Goal: Information Seeking & Learning: Check status

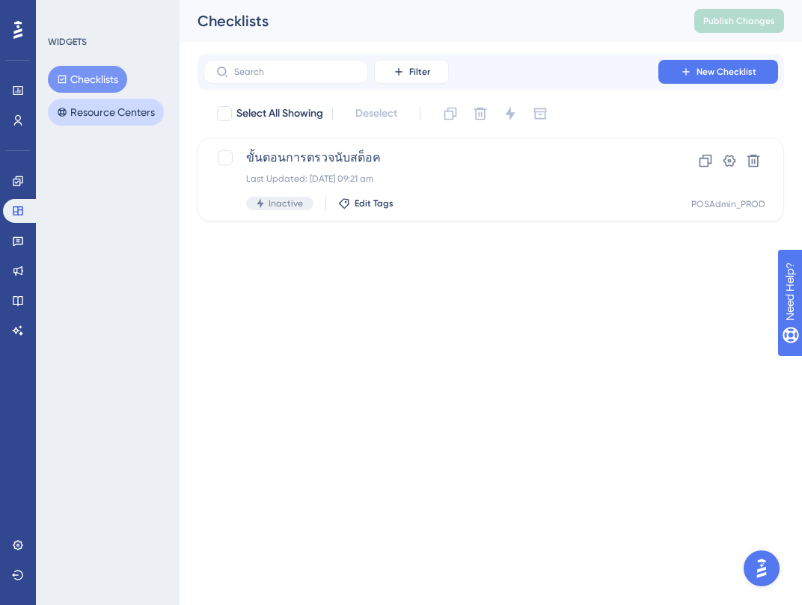
click at [74, 109] on button "Resource Centers" at bounding box center [106, 112] width 116 height 27
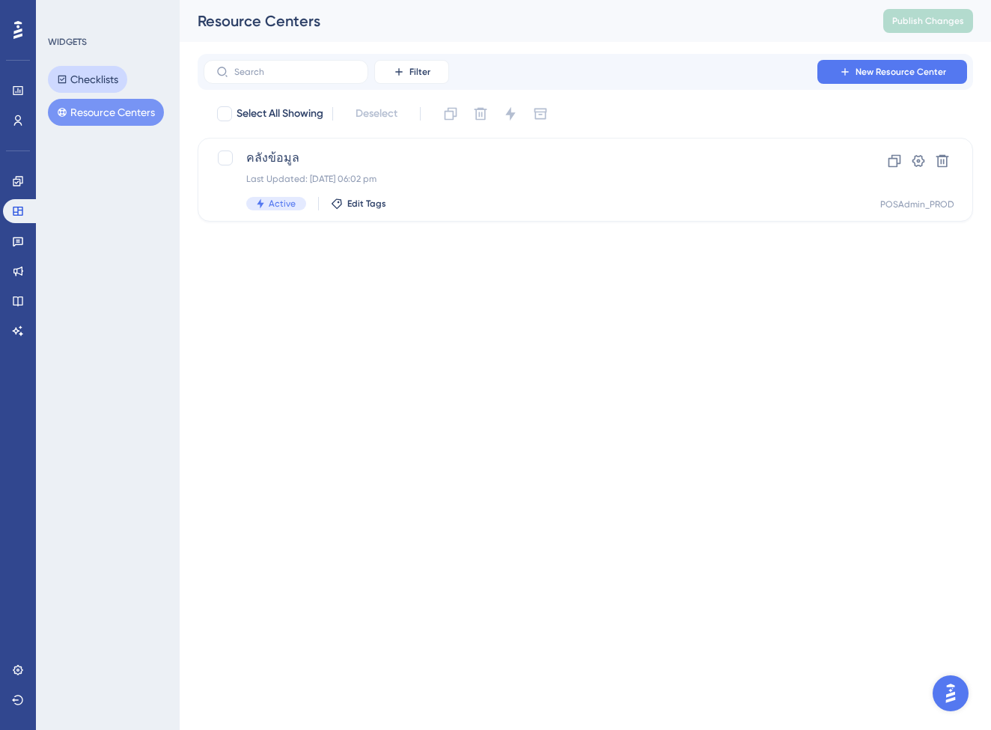
click at [106, 75] on button "Checklists" at bounding box center [87, 79] width 79 height 27
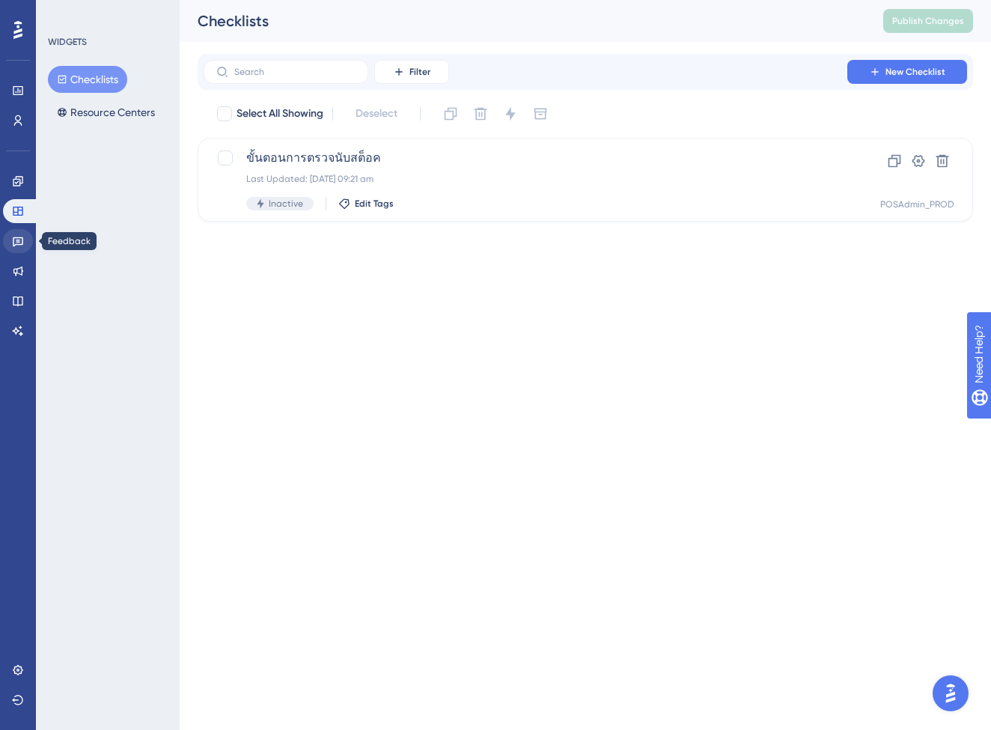
click at [14, 243] on icon at bounding box center [18, 241] width 12 height 12
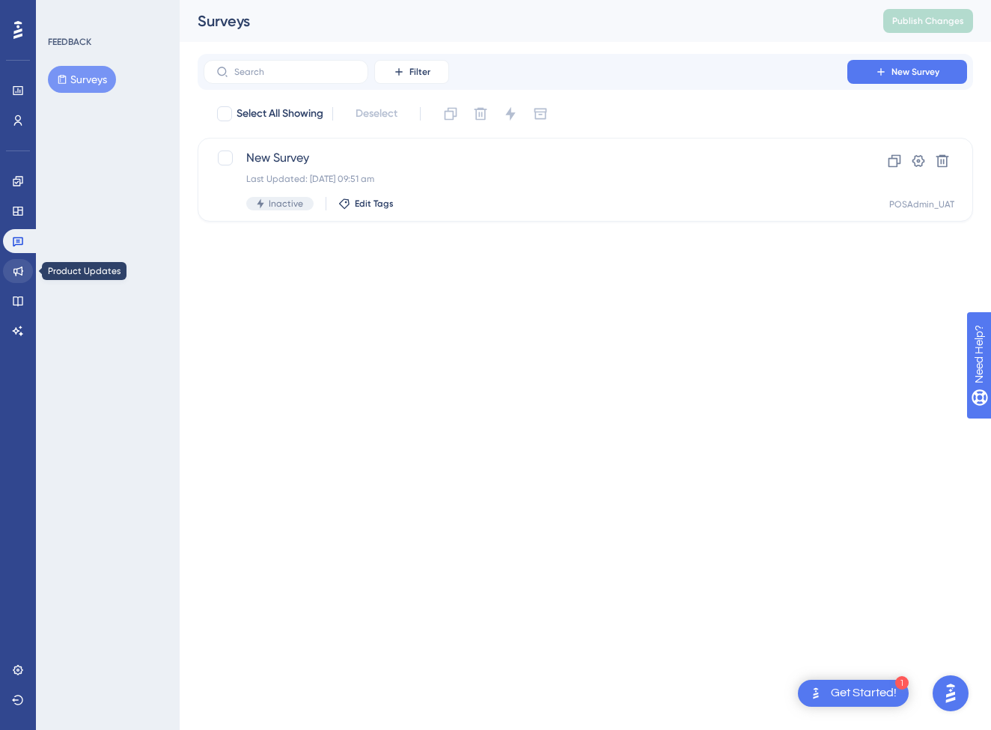
click at [16, 275] on icon at bounding box center [18, 271] width 10 height 10
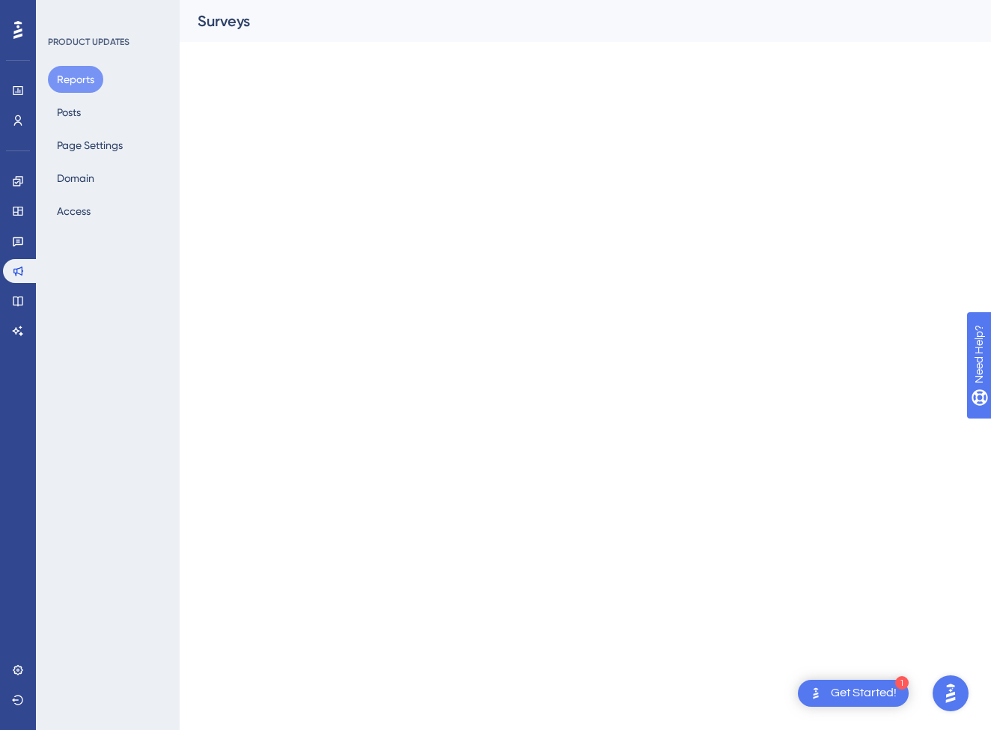
click at [27, 225] on div "Engagement Widgets Feedback Product Updates Knowledge Base AI Assistant" at bounding box center [18, 256] width 30 height 174
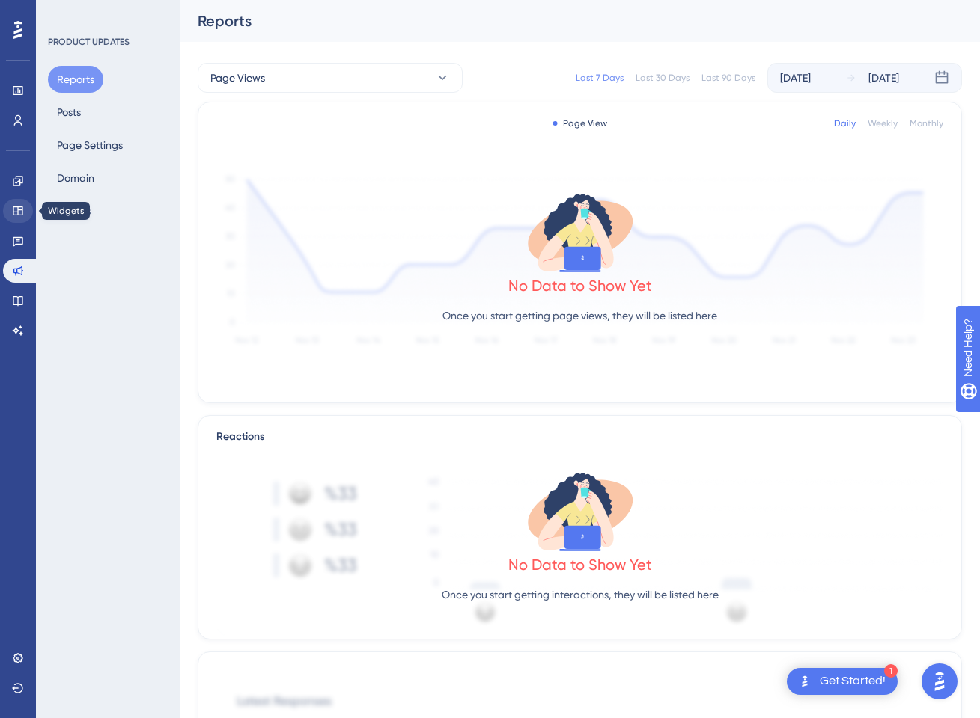
click at [24, 210] on link at bounding box center [18, 211] width 30 height 24
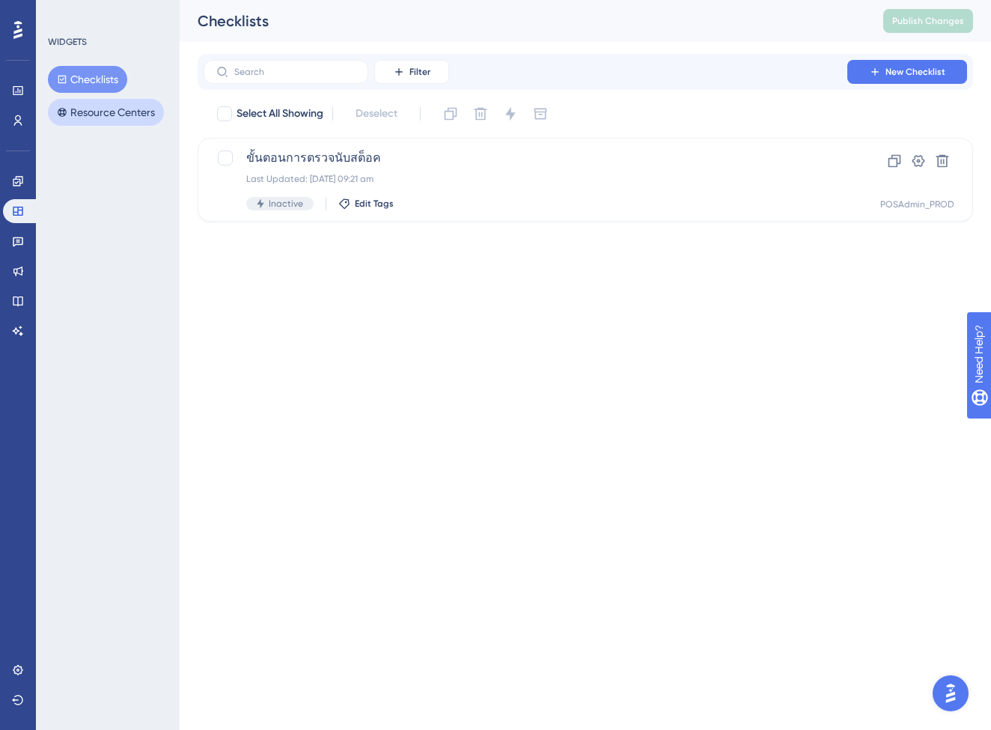
click at [141, 108] on button "Resource Centers" at bounding box center [106, 112] width 116 height 27
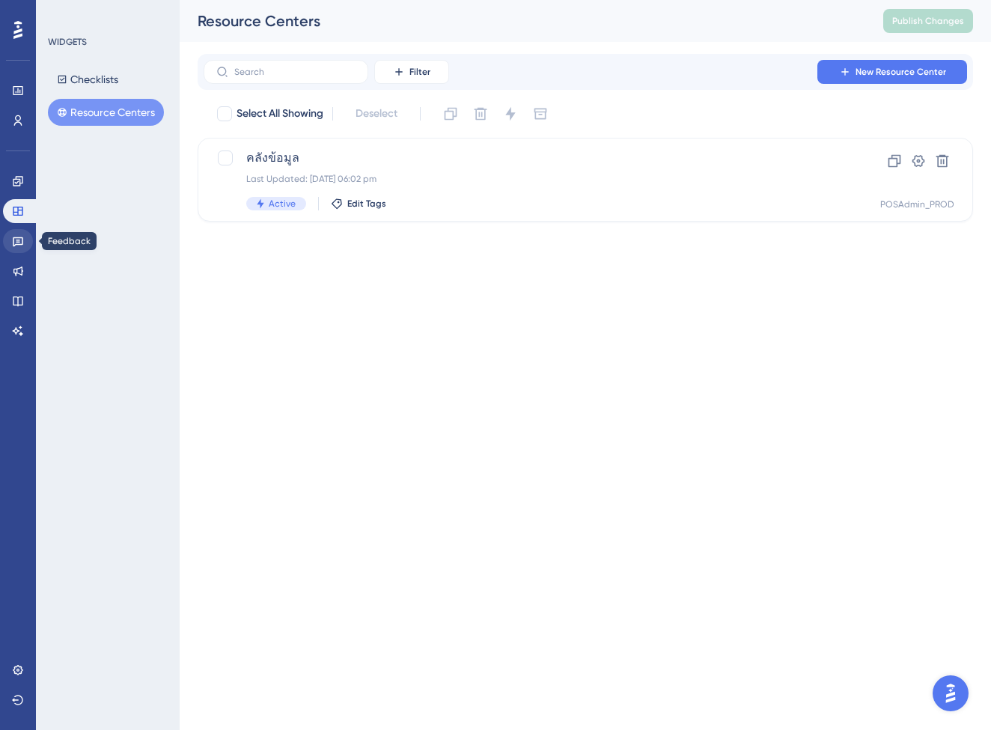
click at [23, 250] on link at bounding box center [18, 241] width 30 height 24
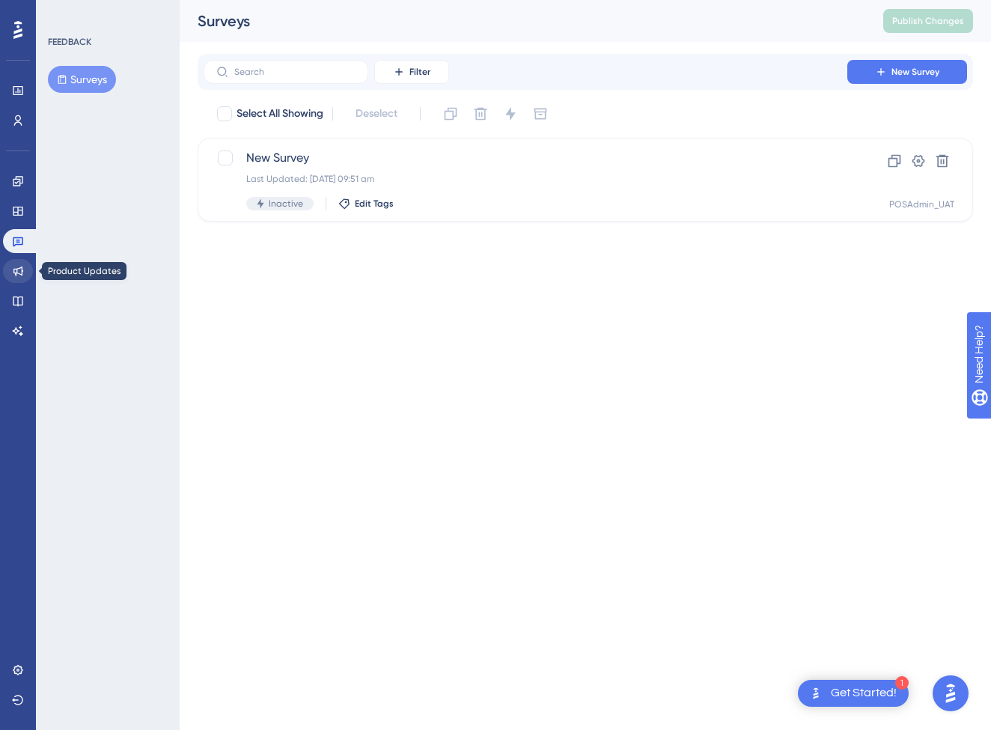
click at [16, 266] on icon at bounding box center [18, 271] width 12 height 12
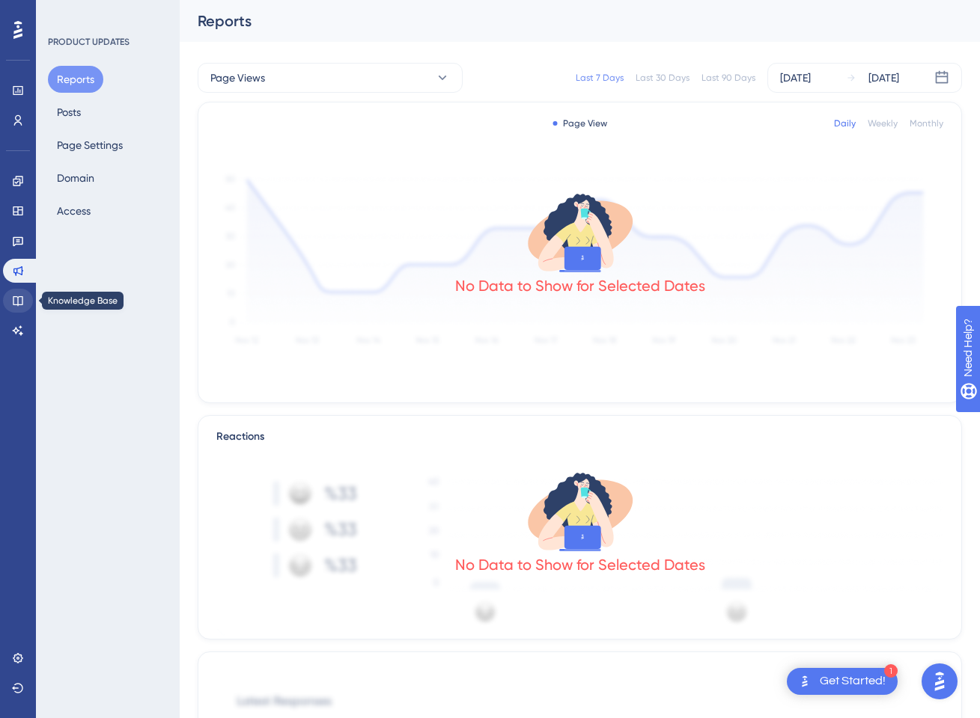
click at [11, 299] on link at bounding box center [18, 301] width 30 height 24
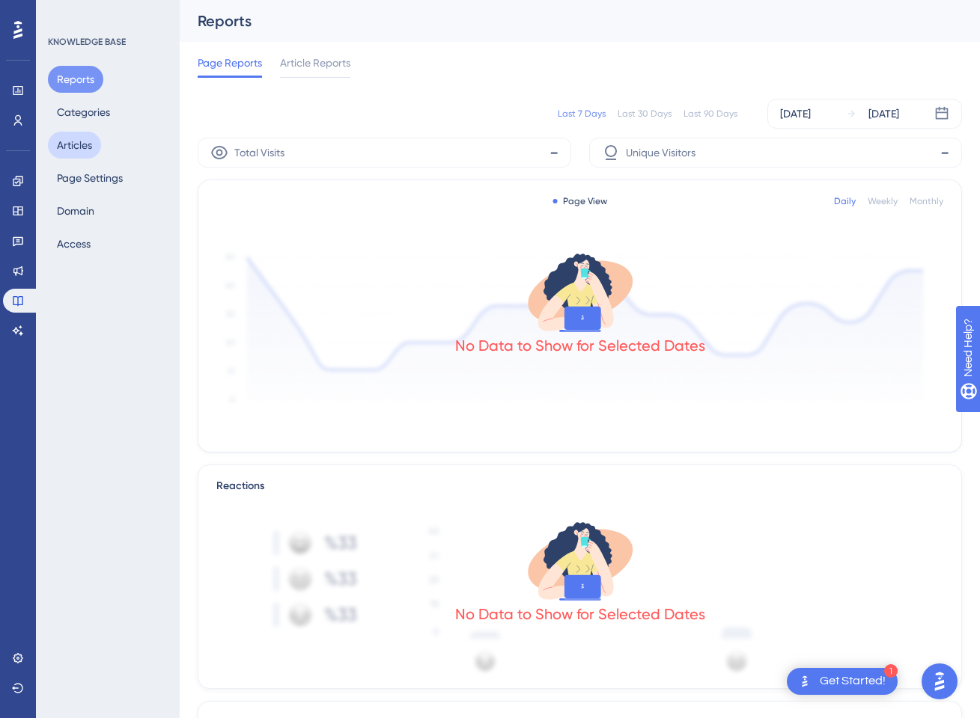
click at [75, 134] on button "Articles" at bounding box center [74, 145] width 53 height 27
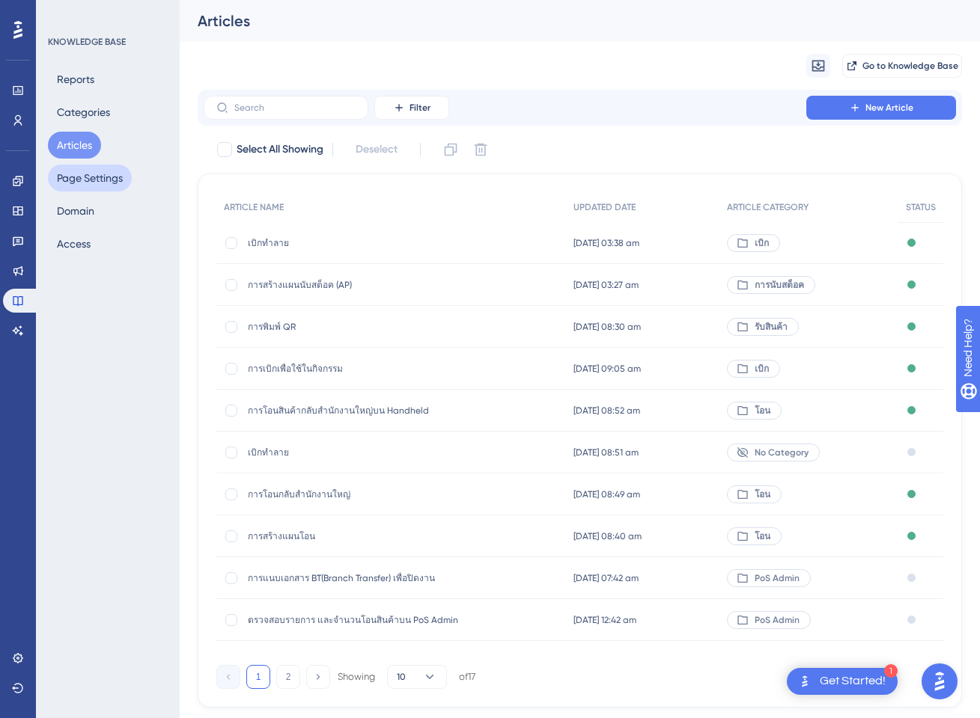
click at [70, 169] on button "Page Settings" at bounding box center [90, 178] width 84 height 27
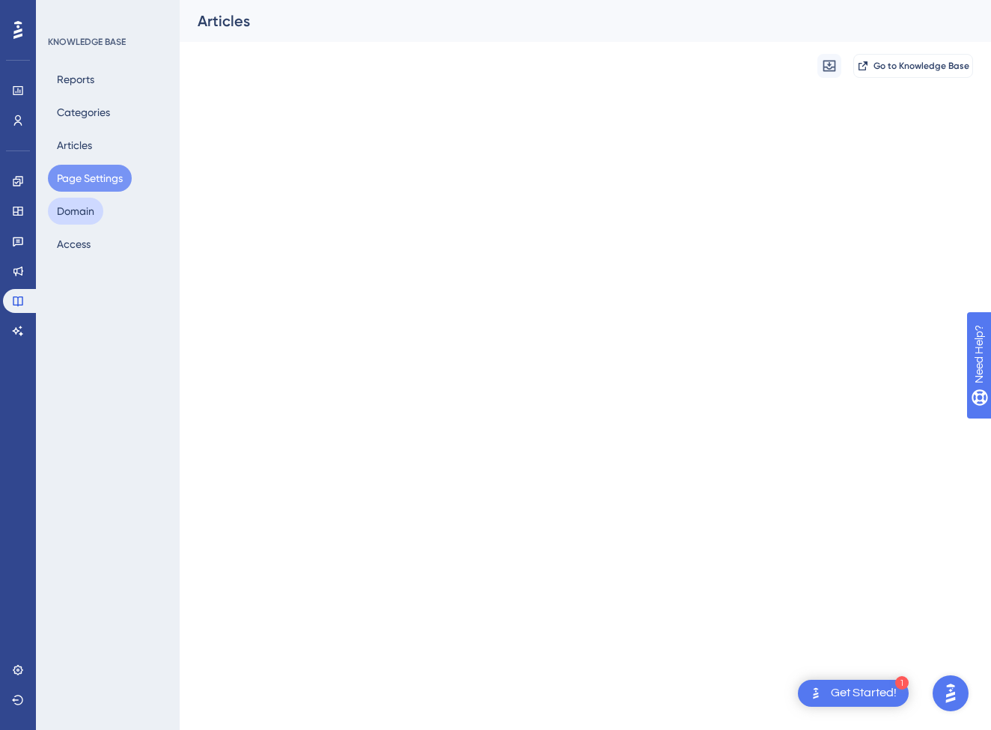
click at [63, 220] on button "Domain" at bounding box center [75, 211] width 55 height 27
click at [100, 145] on button "Articles" at bounding box center [74, 145] width 53 height 27
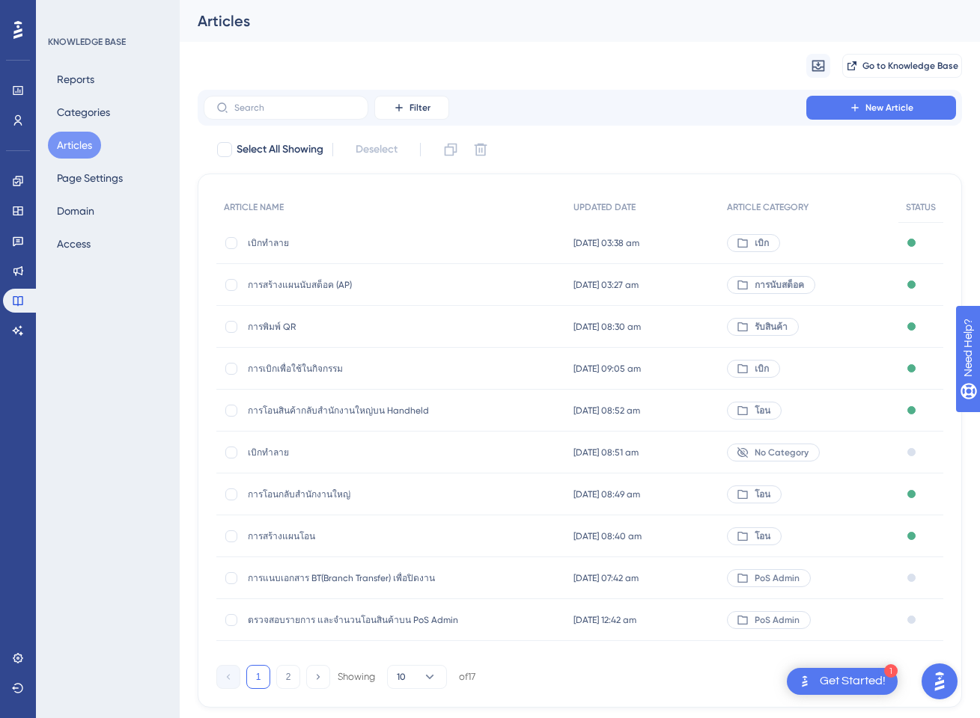
click at [83, 228] on div "Reports Categories Articles Page Settings Domain Access" at bounding box center [108, 162] width 121 height 192
click at [81, 238] on button "Access" at bounding box center [74, 244] width 52 height 27
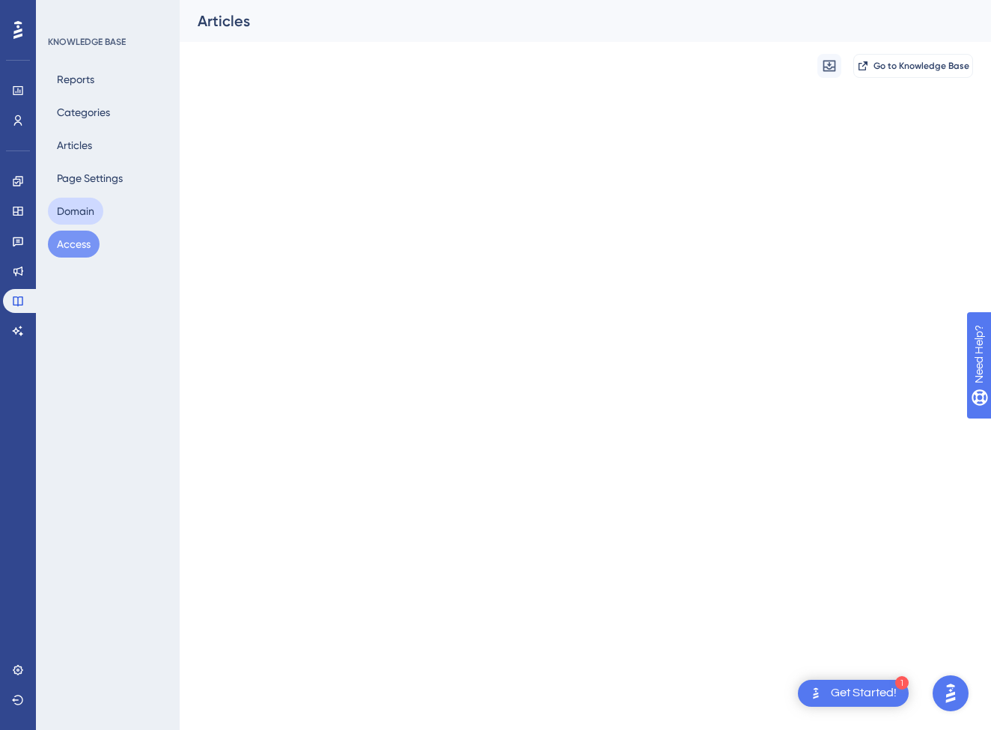
click at [90, 207] on button "Domain" at bounding box center [75, 211] width 55 height 27
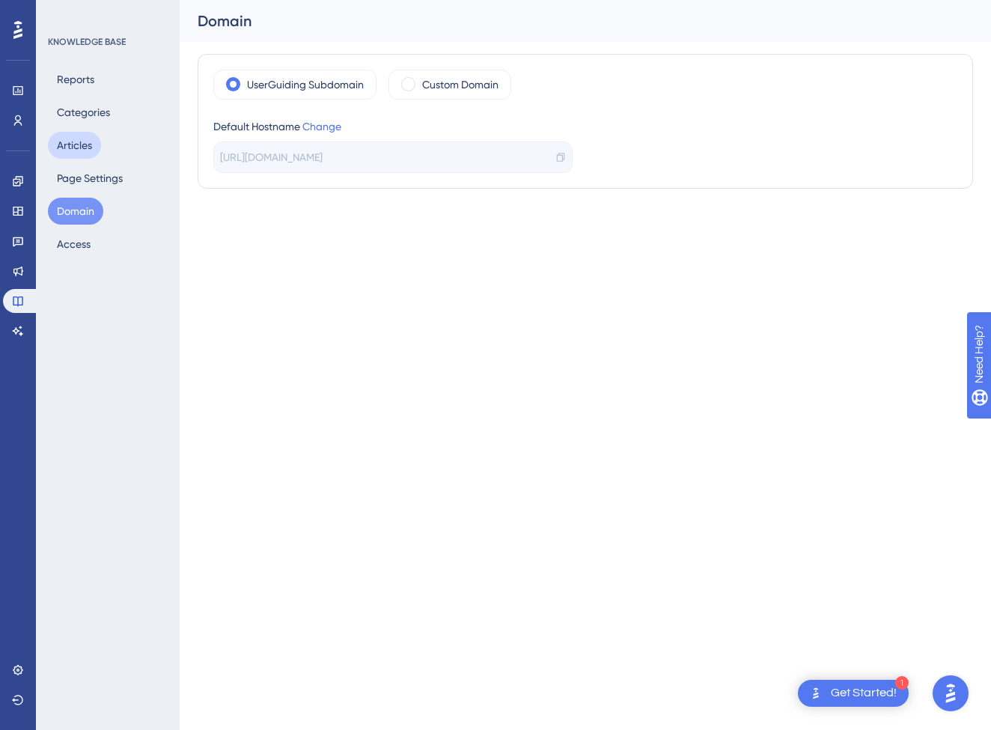
click at [76, 150] on button "Articles" at bounding box center [74, 145] width 53 height 27
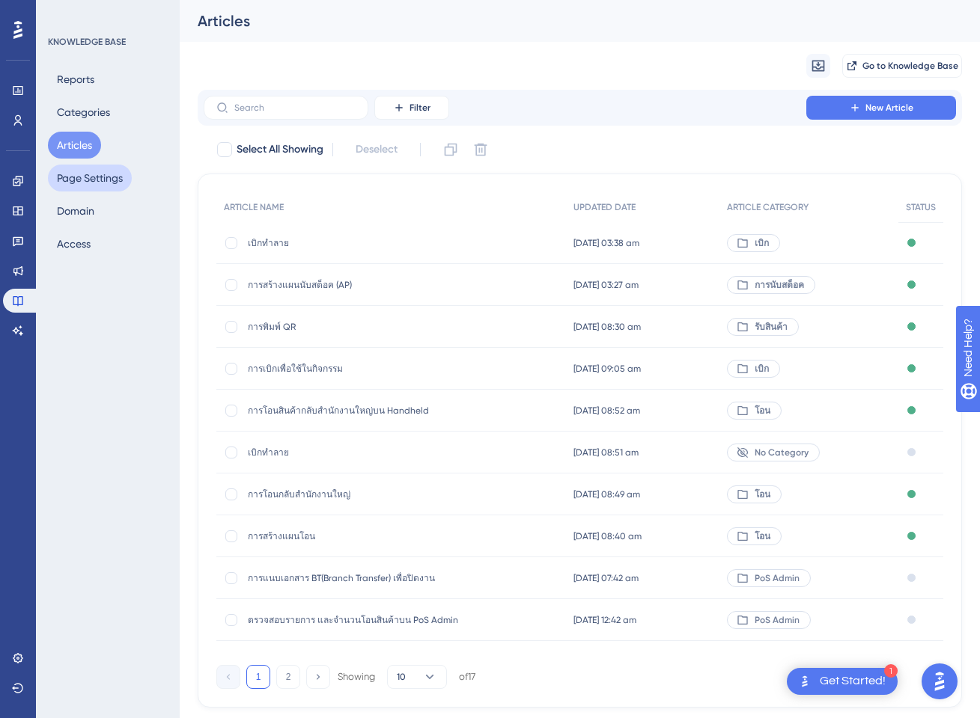
click at [84, 182] on button "Page Settings" at bounding box center [90, 178] width 84 height 27
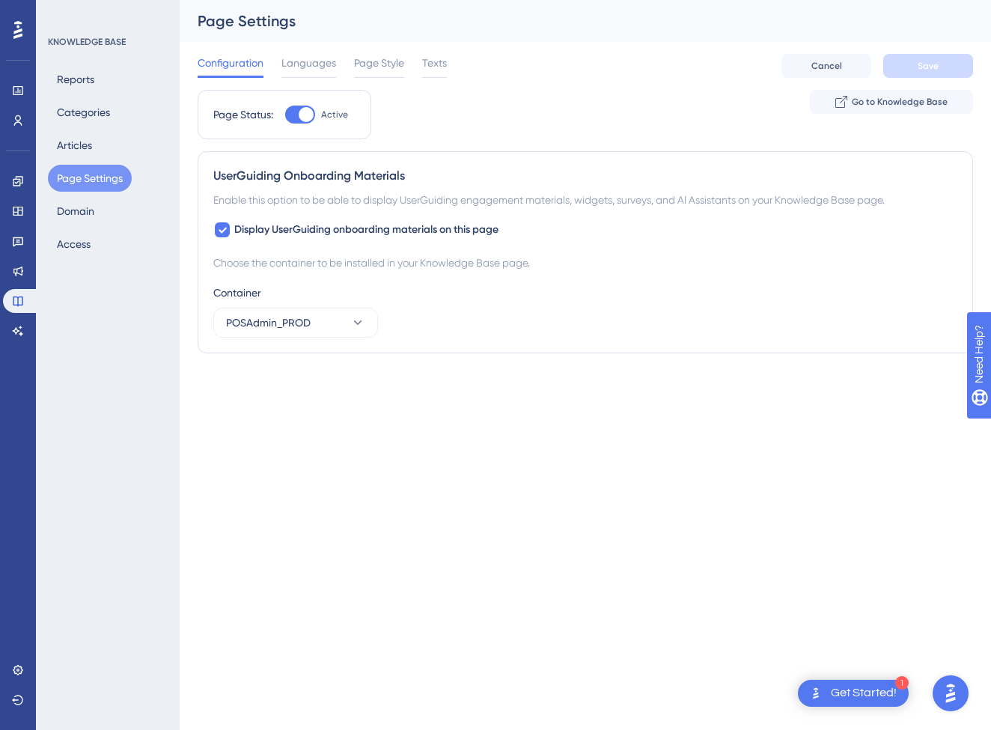
click at [99, 157] on div "Reports Categories Articles Page Settings Domain Access" at bounding box center [108, 162] width 121 height 192
click at [87, 151] on button "Articles" at bounding box center [74, 145] width 53 height 27
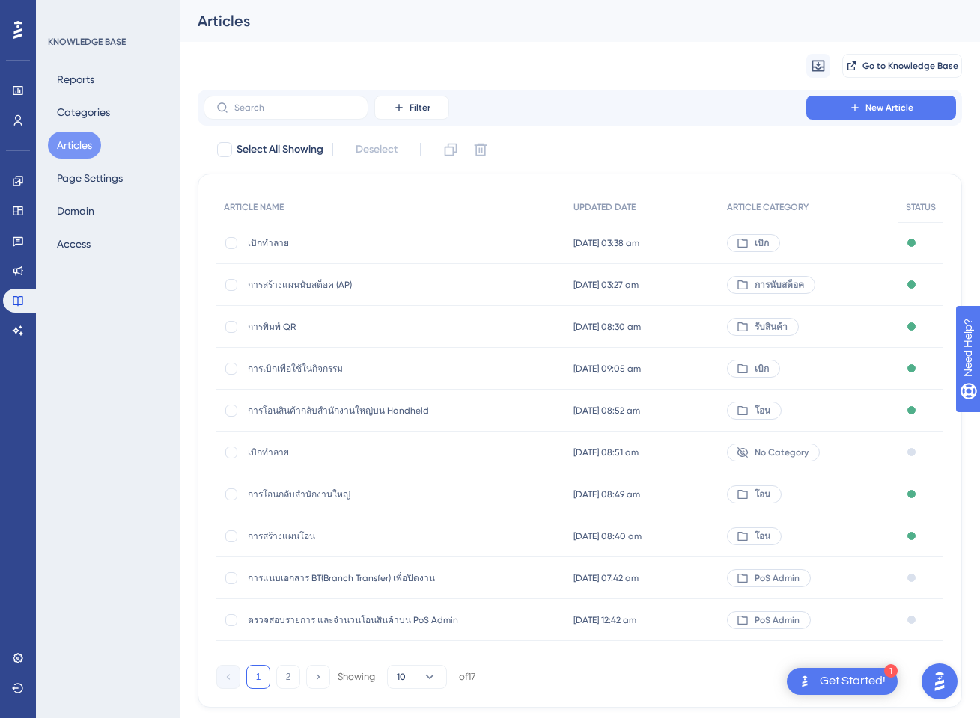
click at [73, 94] on div "Reports Categories Articles Page Settings Domain Access" at bounding box center [108, 162] width 121 height 192
click at [77, 79] on button "Reports" at bounding box center [75, 79] width 55 height 27
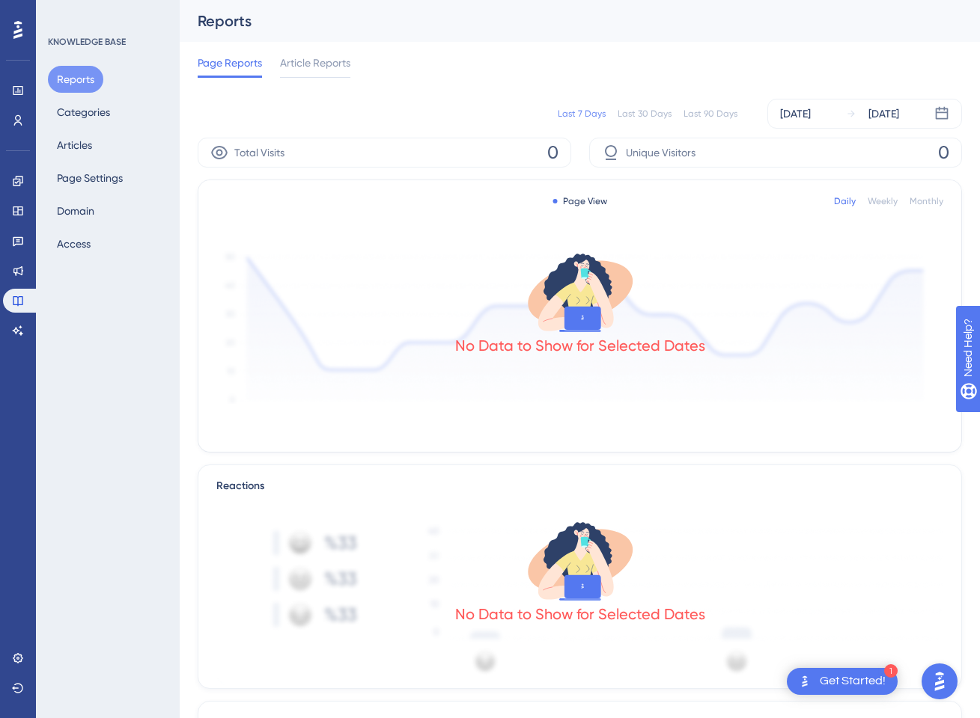
click at [669, 375] on div "No Data to Show for Selected Dates" at bounding box center [579, 321] width 727 height 165
click at [517, 338] on div "No Data to Show for Selected Dates" at bounding box center [580, 345] width 250 height 21
click at [784, 109] on div "[DATE]" at bounding box center [795, 114] width 31 height 18
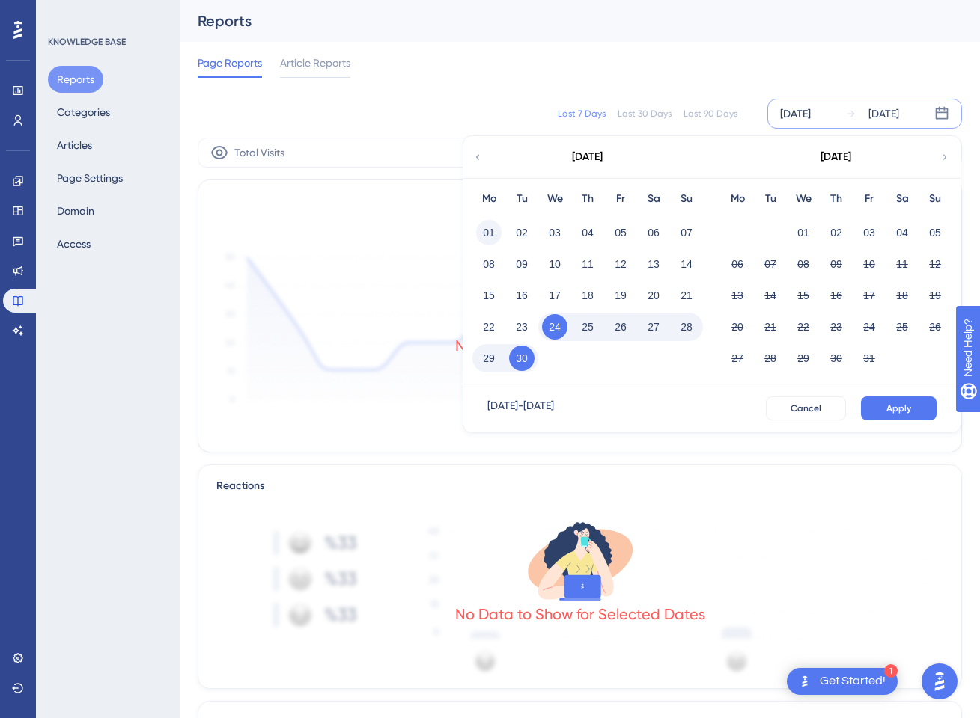
click at [489, 231] on button "01" at bounding box center [488, 232] width 25 height 25
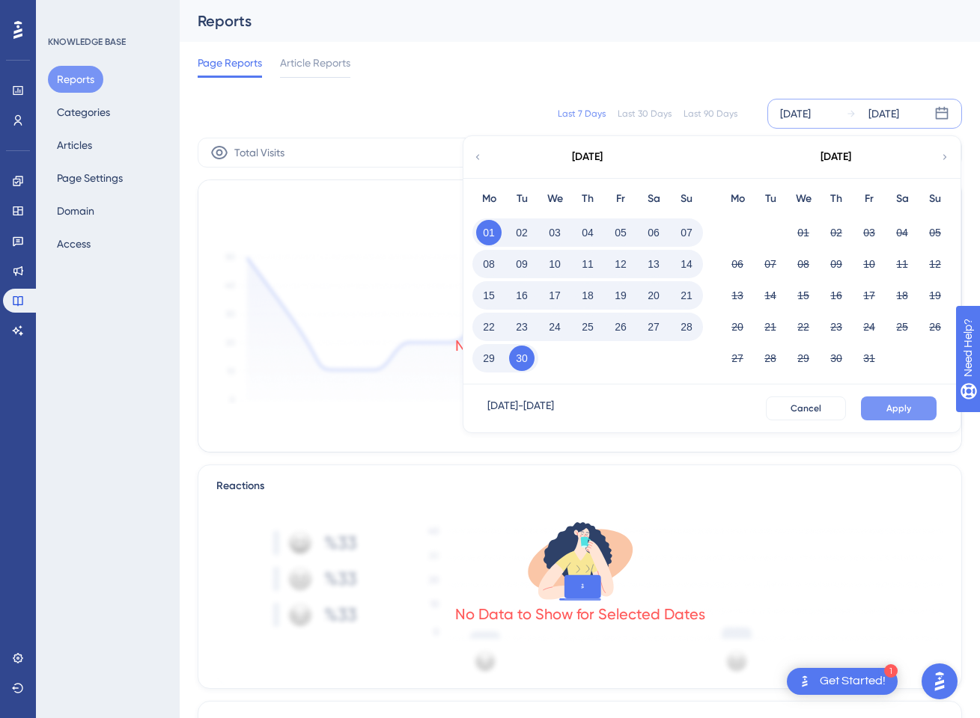
click at [802, 408] on span "Apply" at bounding box center [898, 409] width 25 height 12
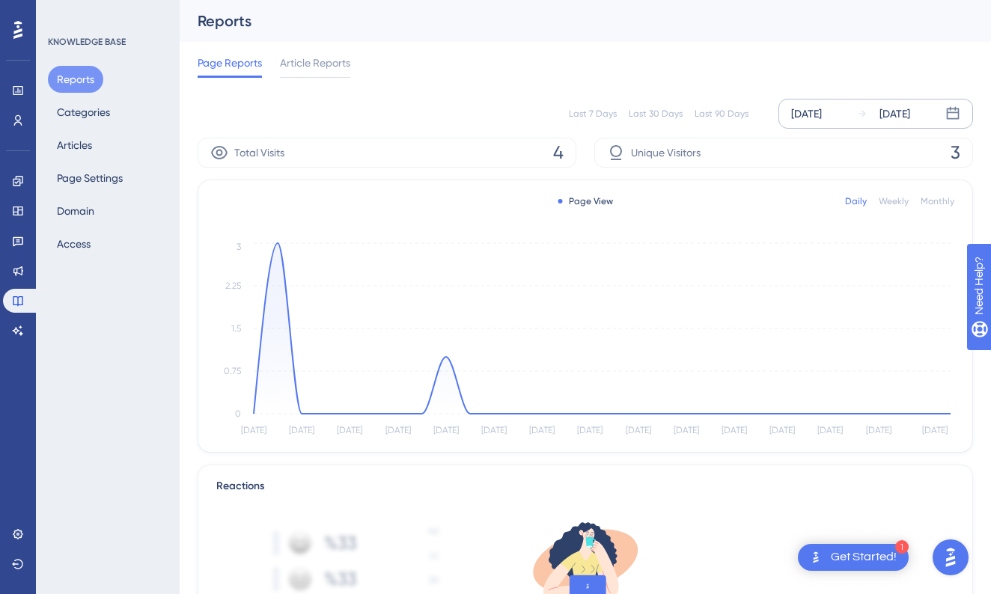
click at [802, 203] on div "Weekly" at bounding box center [894, 201] width 30 height 12
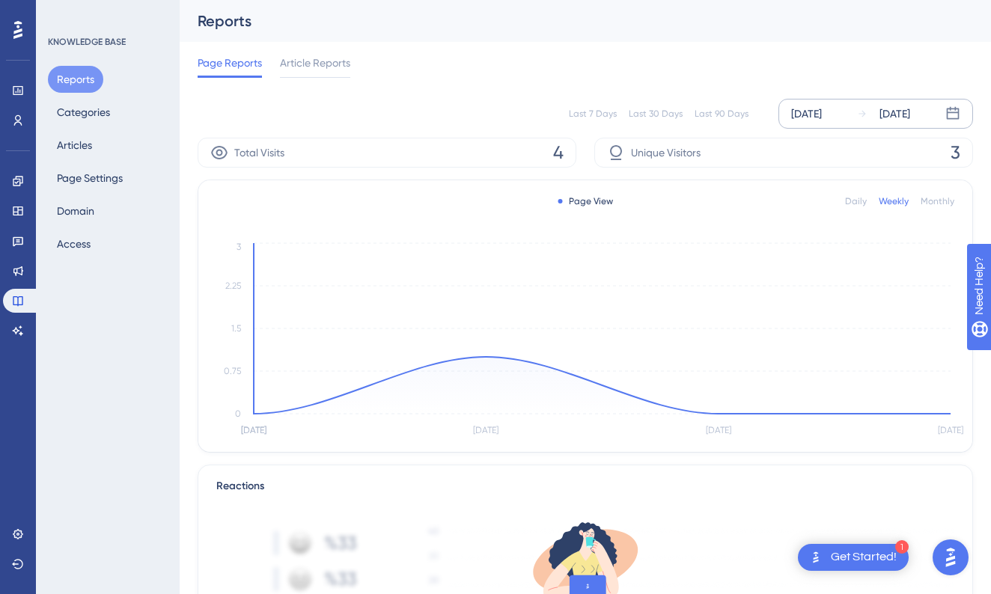
click at [802, 200] on div "Daily" at bounding box center [856, 201] width 22 height 12
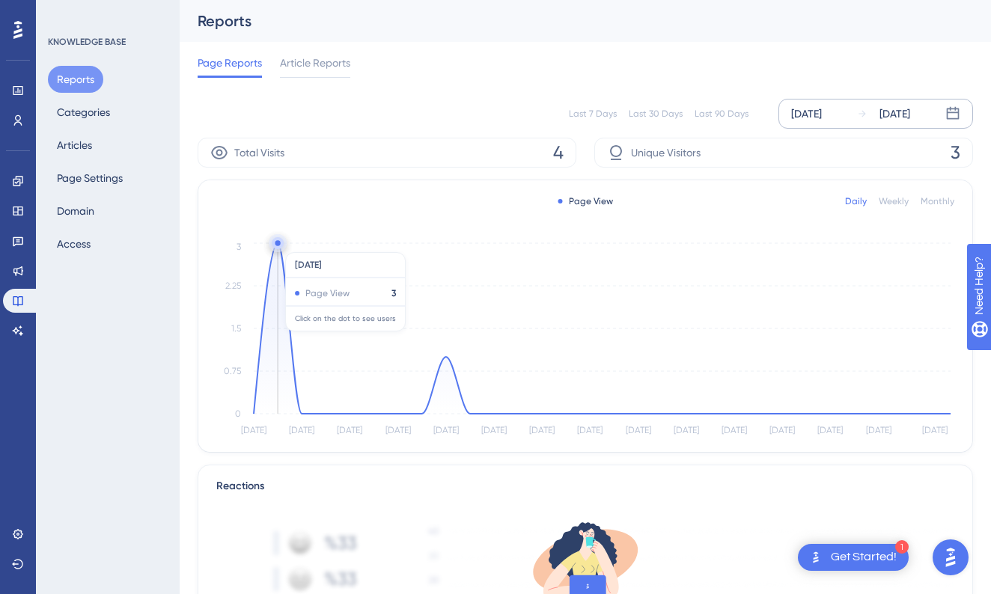
click at [275, 244] on icon at bounding box center [278, 243] width 12 height 12
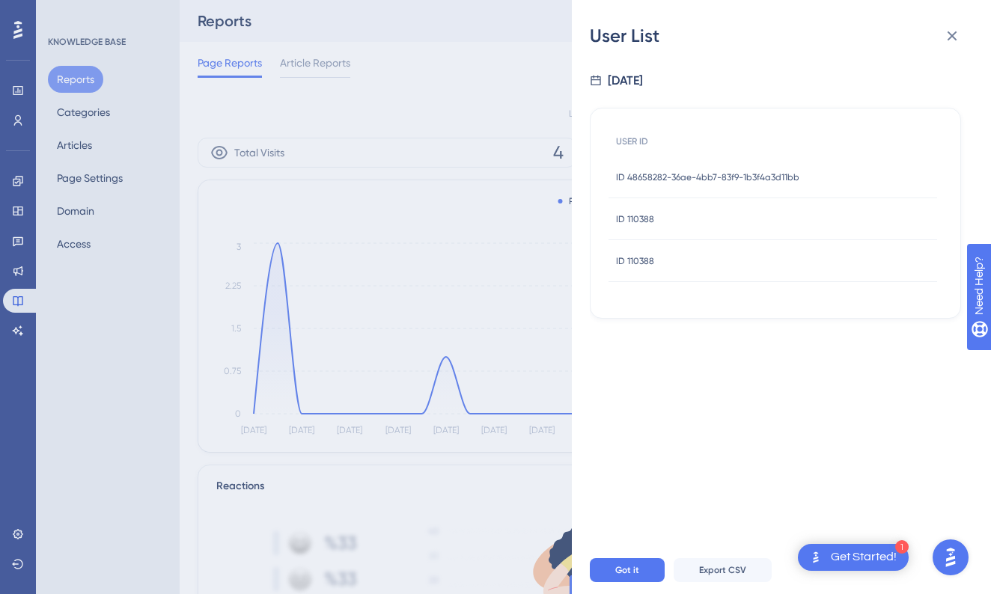
click at [637, 172] on span "ID 48658282-36ae-4bb7-83f9-1b3f4a3d11bb" at bounding box center [707, 177] width 183 height 12
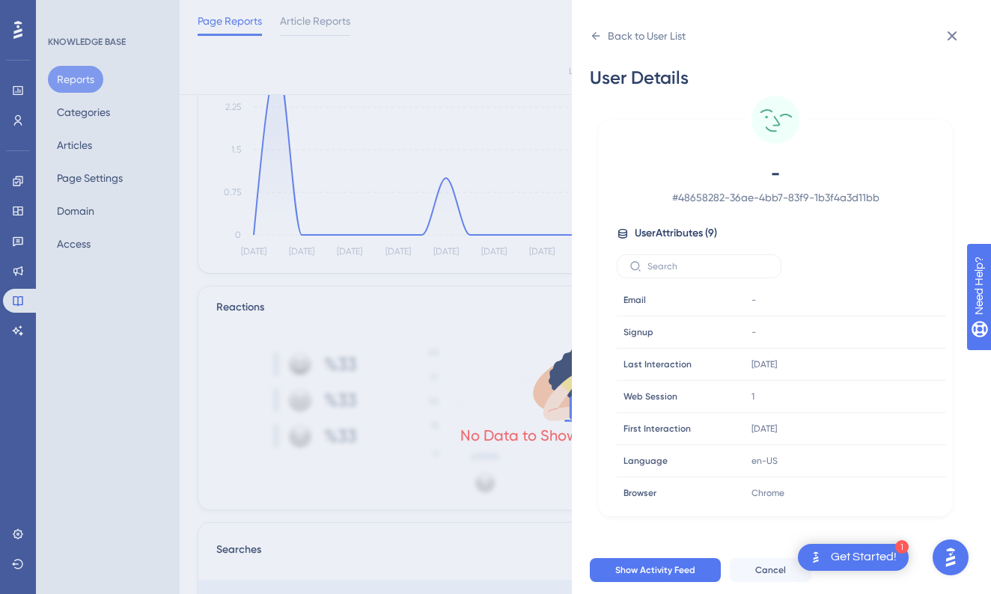
scroll to position [90, 0]
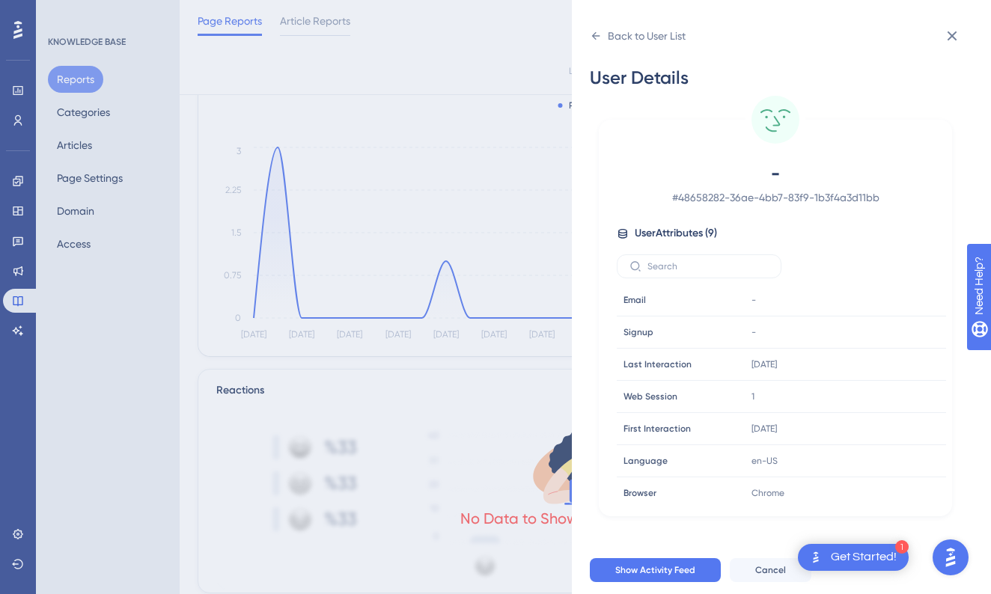
click at [589, 29] on div "Back to User List User Details - # 48658282-36ae-4bb7-83f9-1b3f4a3d11bb User At…" at bounding box center [781, 297] width 419 height 594
click at [599, 40] on icon at bounding box center [596, 36] width 12 height 12
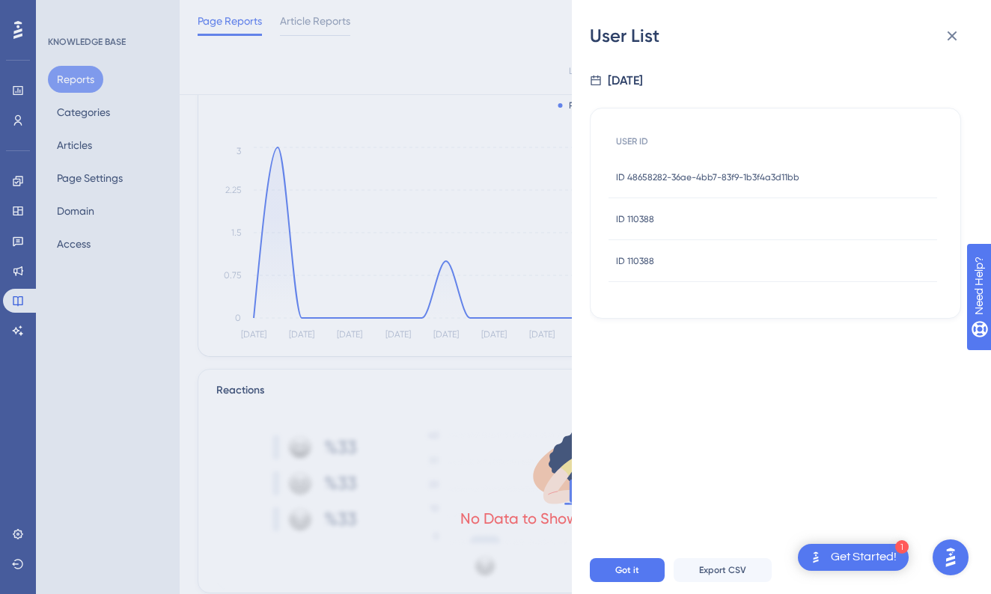
click at [654, 228] on div "ID 110388 ID 110388" at bounding box center [772, 219] width 329 height 42
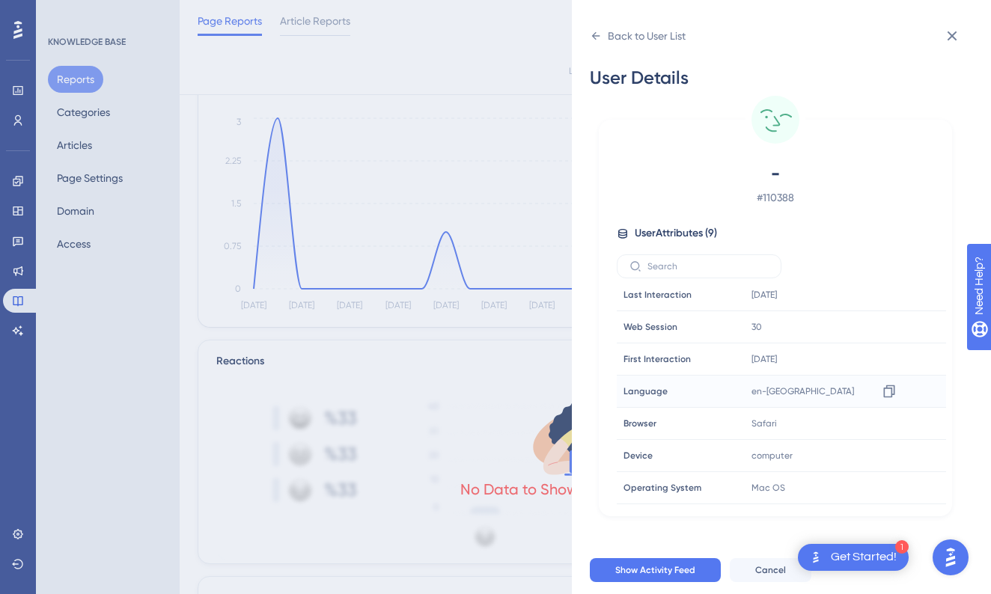
scroll to position [0, 0]
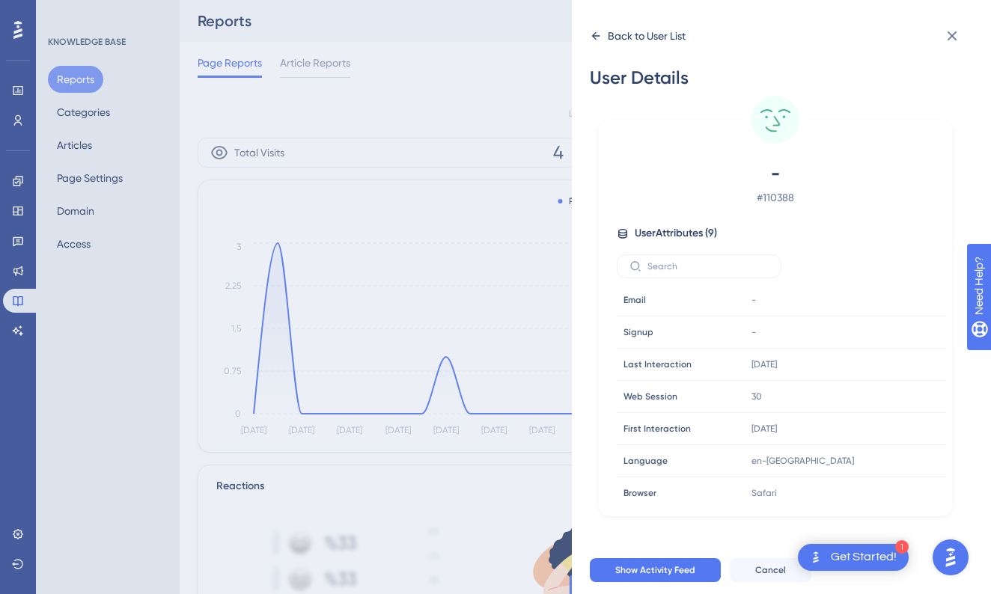
click at [590, 32] on icon at bounding box center [596, 36] width 12 height 12
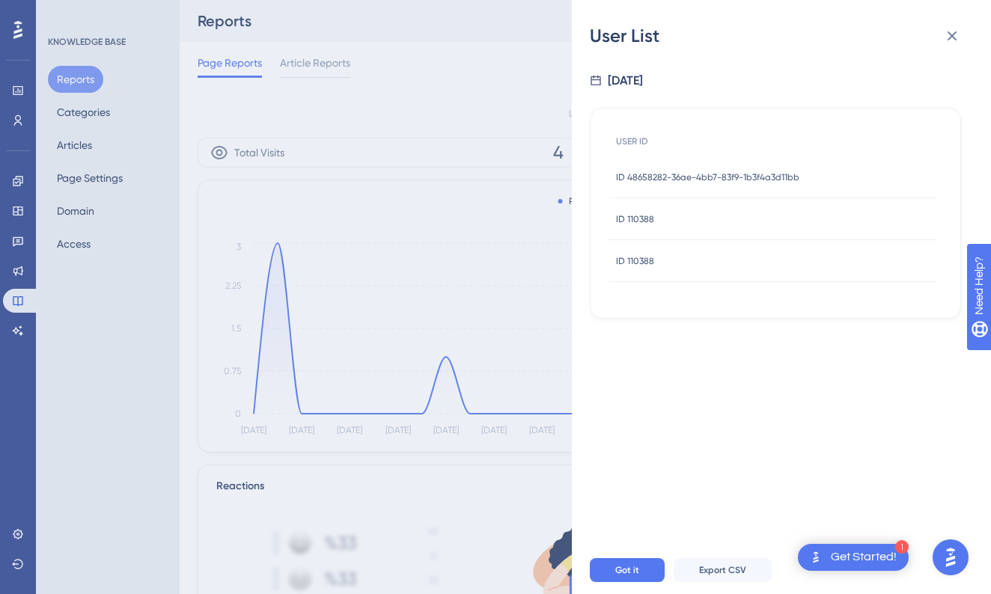
click at [648, 180] on span "ID 48658282-36ae-4bb7-83f9-1b3f4a3d11bb" at bounding box center [707, 177] width 183 height 12
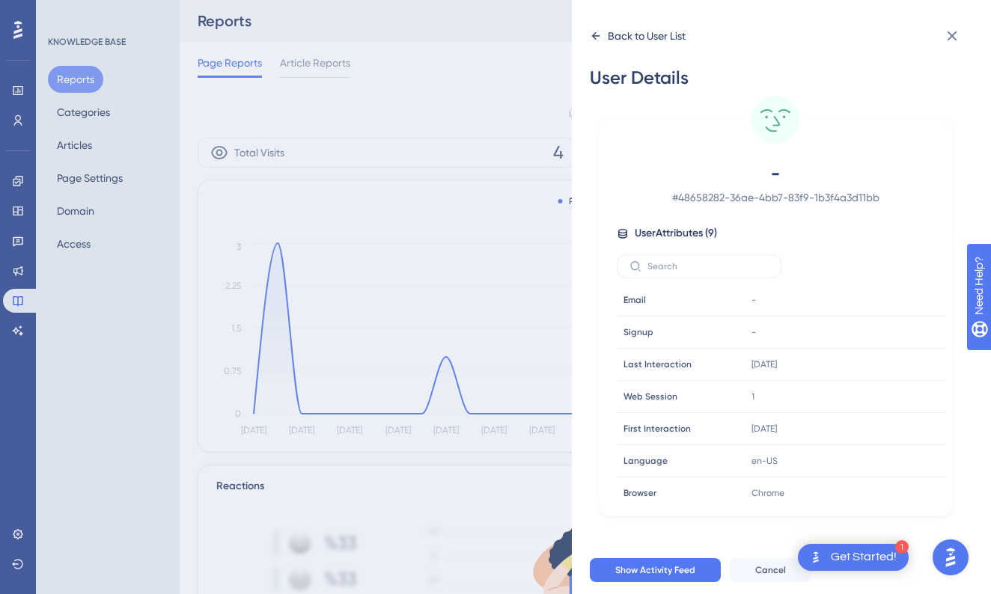
click at [610, 37] on div "Back to User List" at bounding box center [647, 36] width 78 height 18
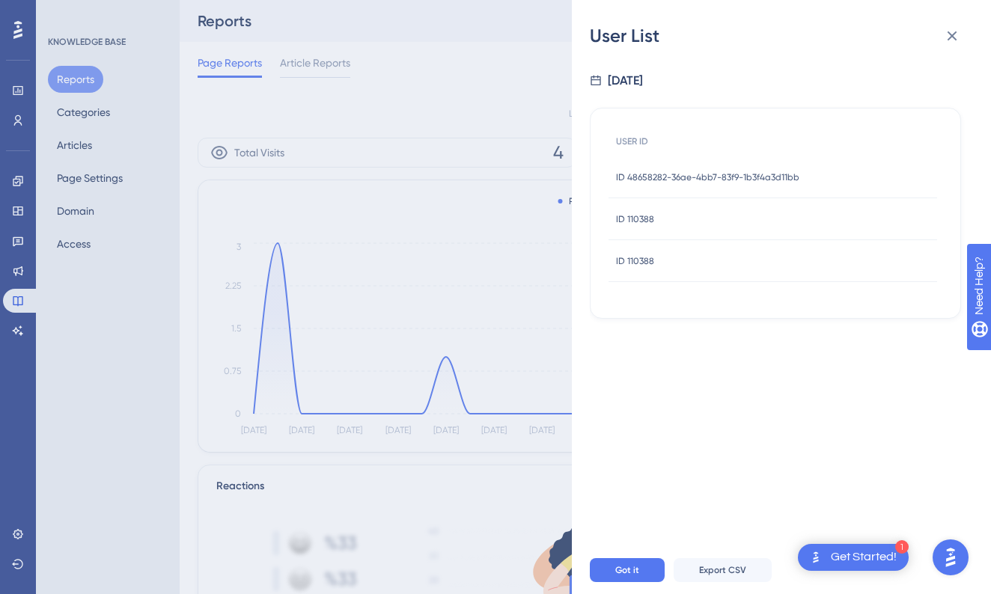
click at [449, 205] on div "User List [DATE] USER ID ID 48658282-36ae-4bb7-83f9-1b3f4a3d11bb ID 48658282-36…" at bounding box center [495, 297] width 991 height 594
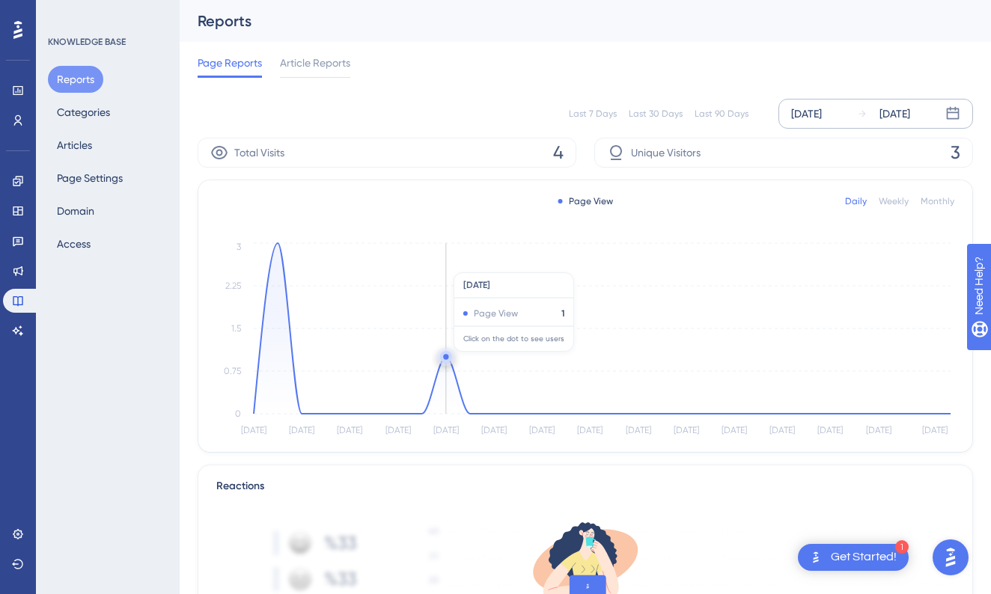
click at [446, 359] on circle at bounding box center [445, 356] width 5 height 5
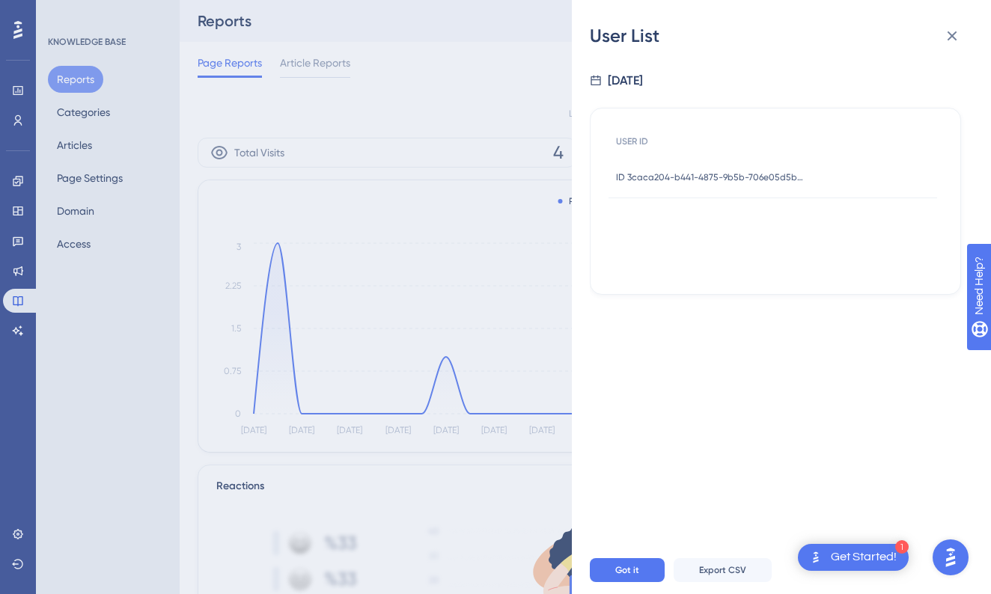
click at [703, 171] on span "ID 3caca204-b441-4875-9b5b-706e05d5b276" at bounding box center [709, 177] width 187 height 12
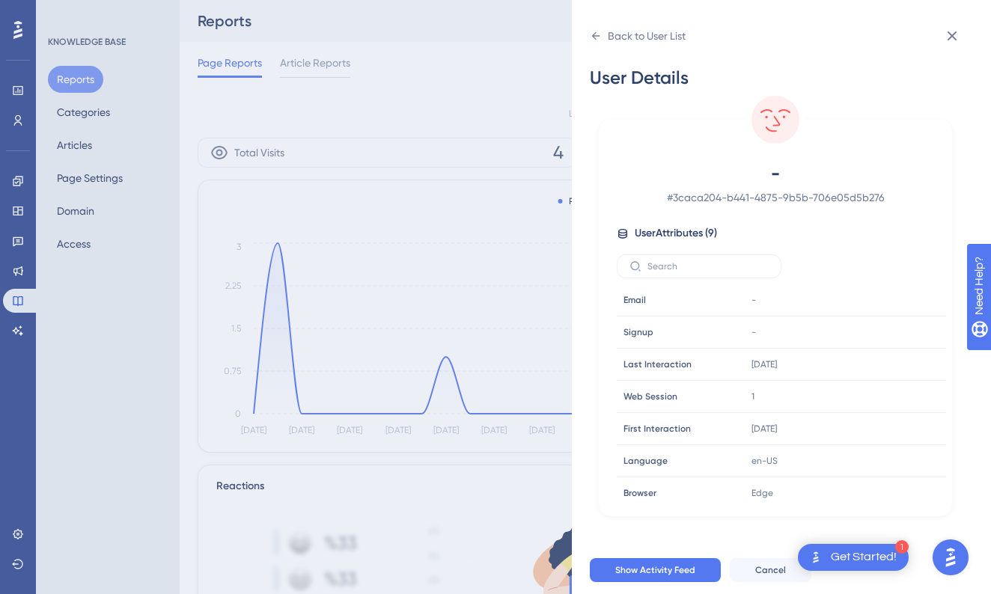
click at [432, 221] on div "Back to User List User Details - # 3caca204-b441-4875-9b5b-706e05d5b276 User At…" at bounding box center [495, 297] width 991 height 594
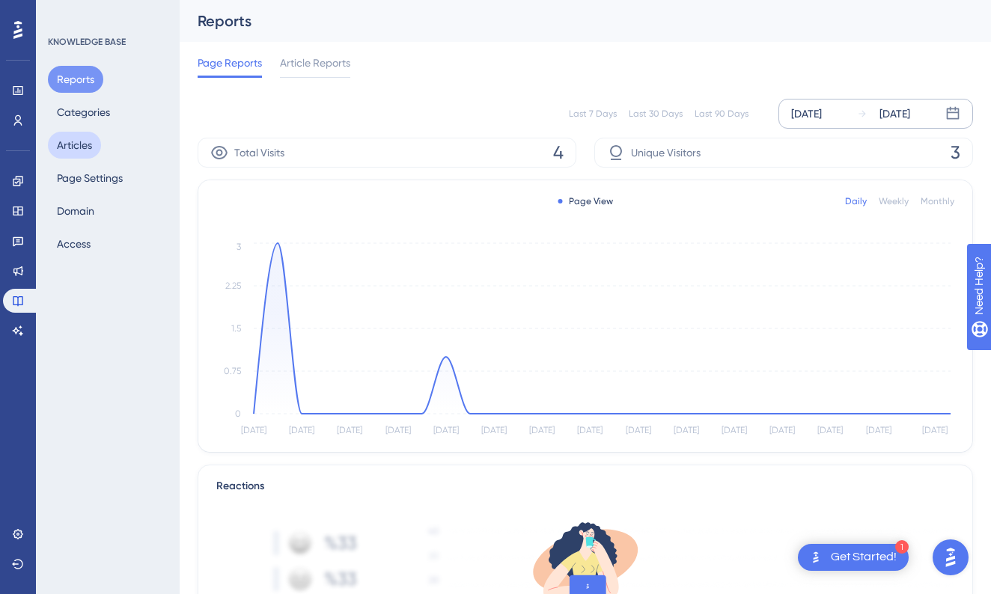
click at [80, 156] on button "Articles" at bounding box center [74, 145] width 53 height 27
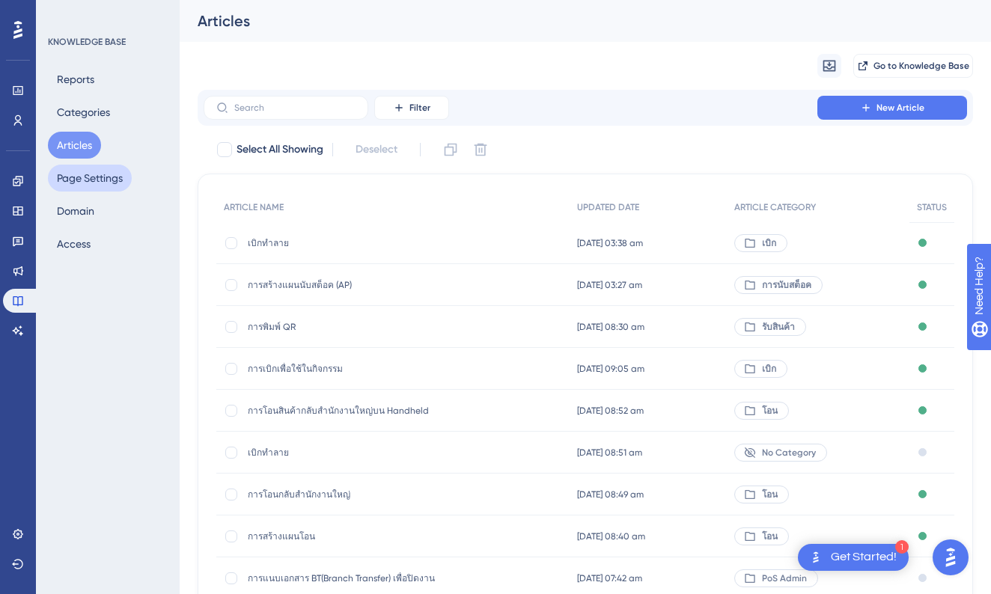
click at [74, 177] on button "Page Settings" at bounding box center [90, 178] width 84 height 27
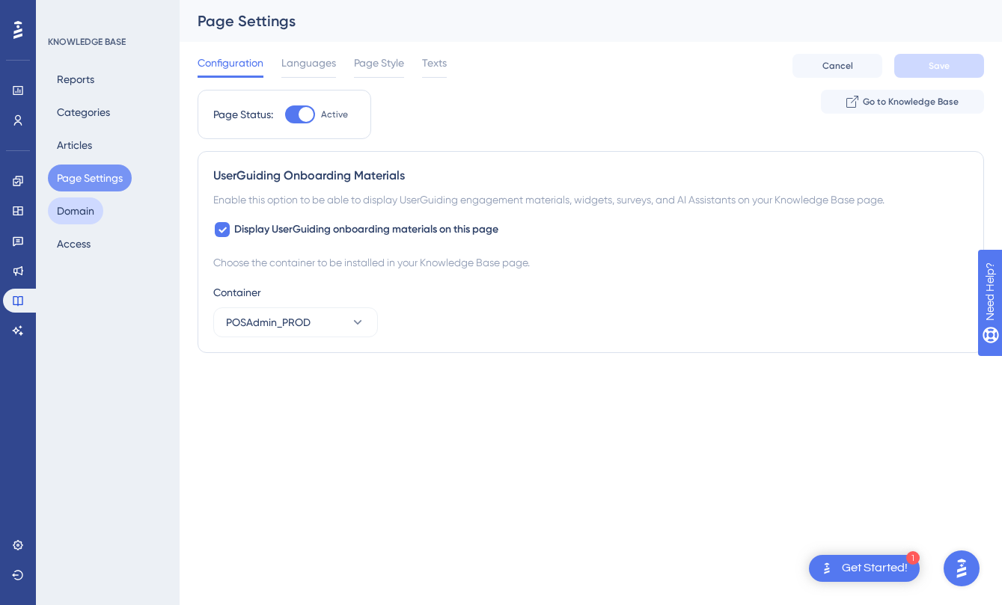
click at [83, 211] on button "Domain" at bounding box center [75, 211] width 55 height 27
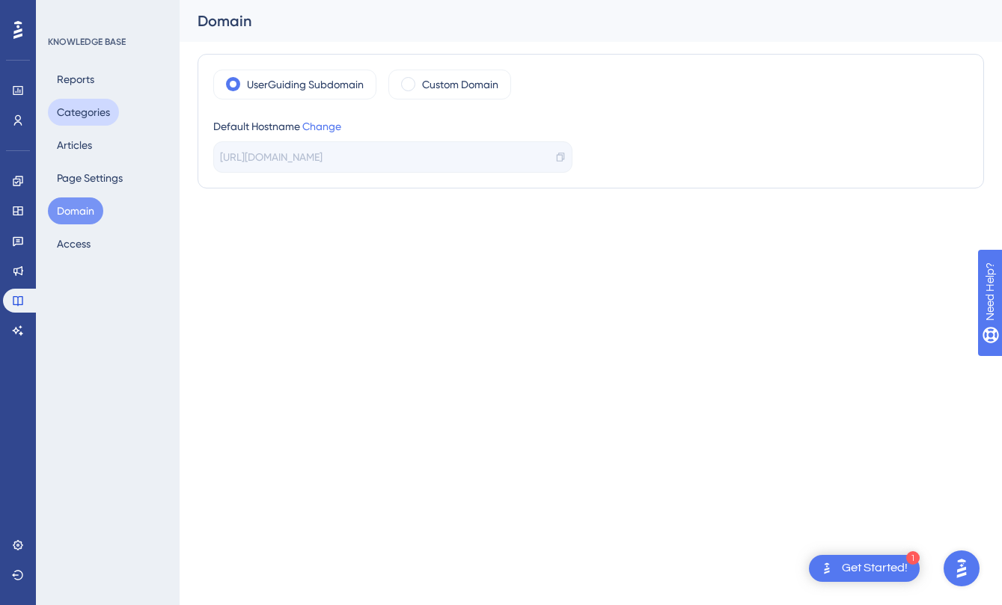
click at [84, 115] on button "Categories" at bounding box center [83, 112] width 71 height 27
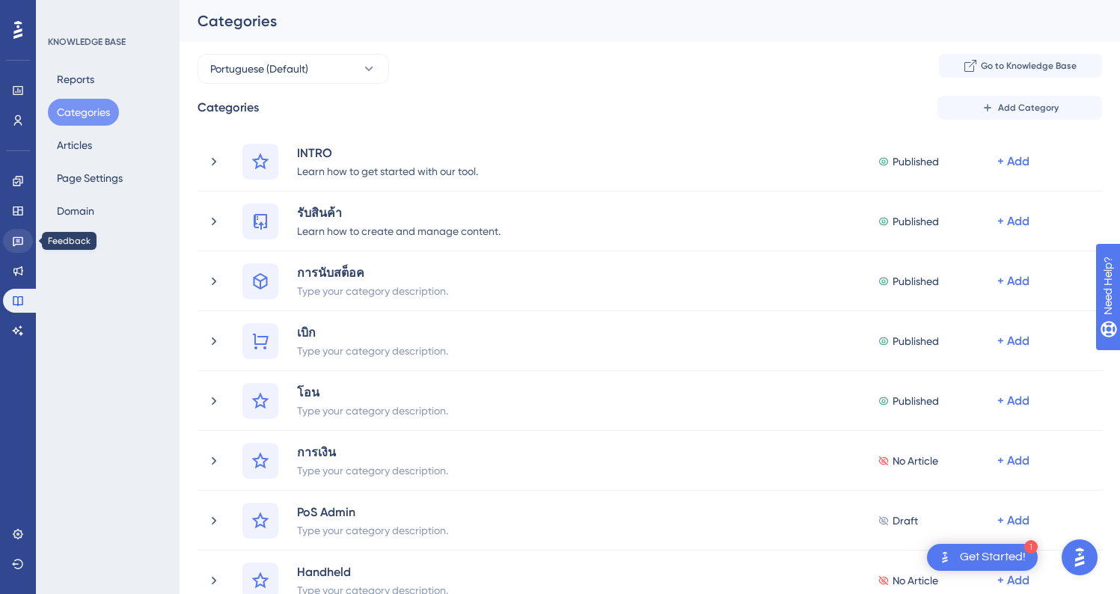
click at [17, 244] on icon at bounding box center [18, 242] width 10 height 10
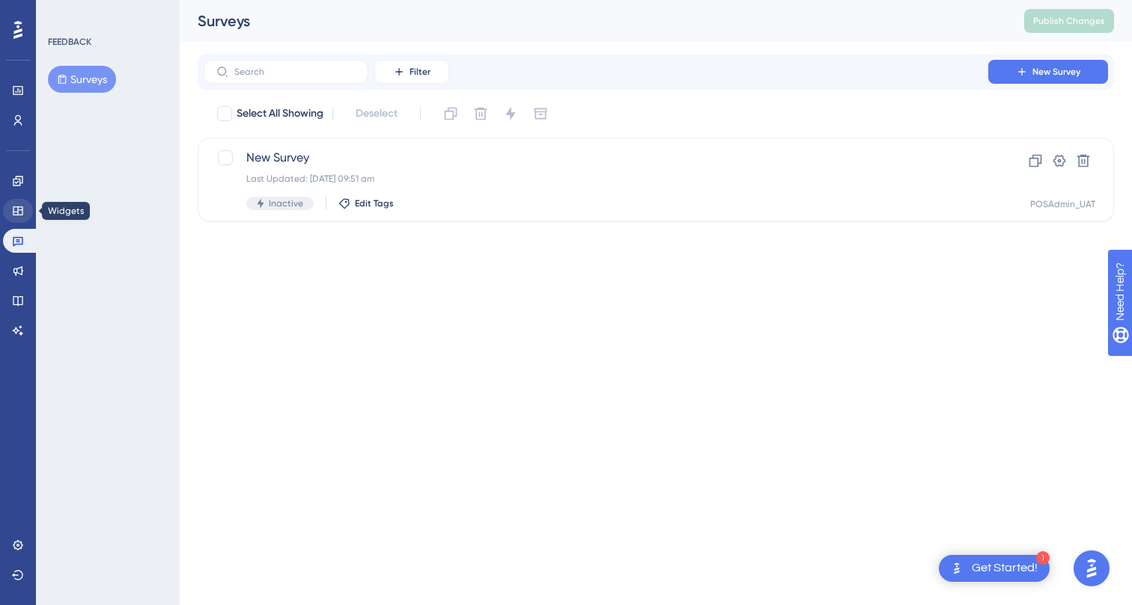
click at [19, 209] on icon at bounding box center [18, 211] width 12 height 12
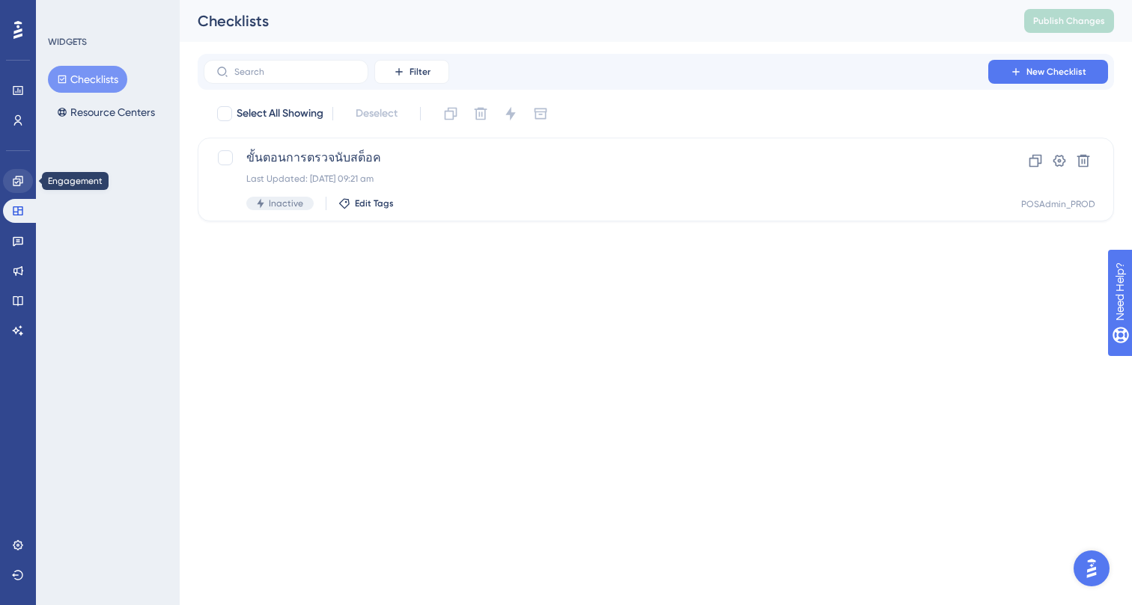
click at [22, 186] on icon at bounding box center [18, 181] width 12 height 12
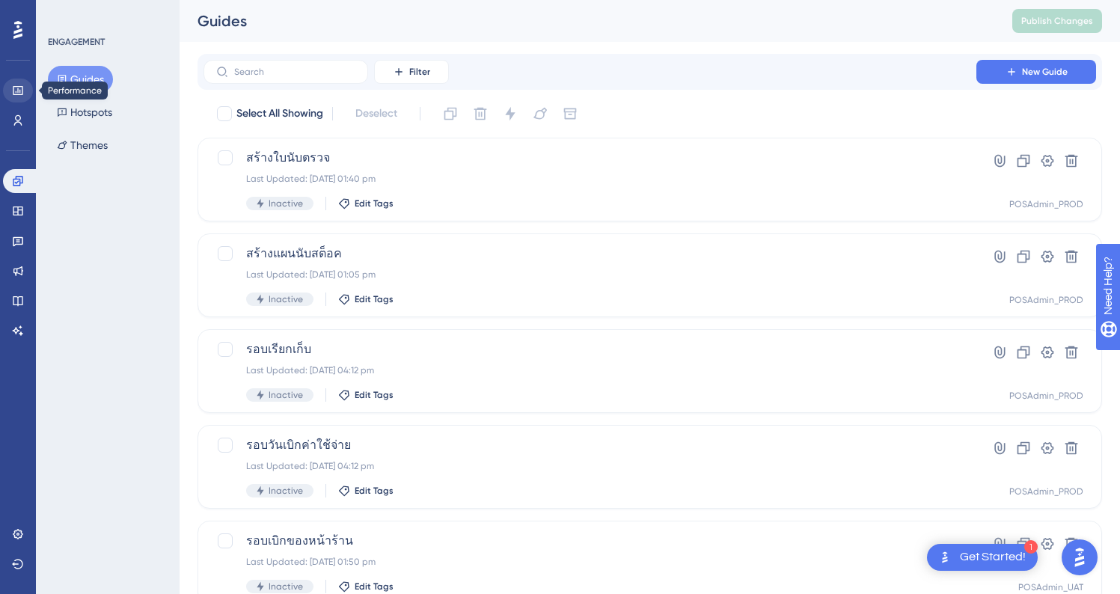
click at [10, 87] on link at bounding box center [18, 91] width 30 height 24
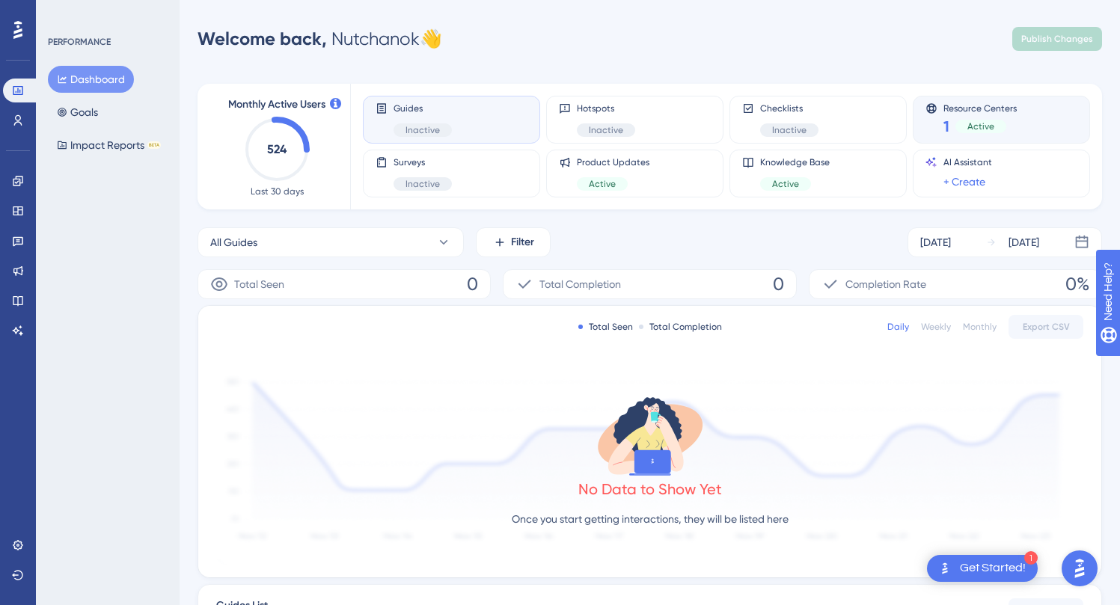
click at [802, 131] on div "Active" at bounding box center [981, 126] width 51 height 13
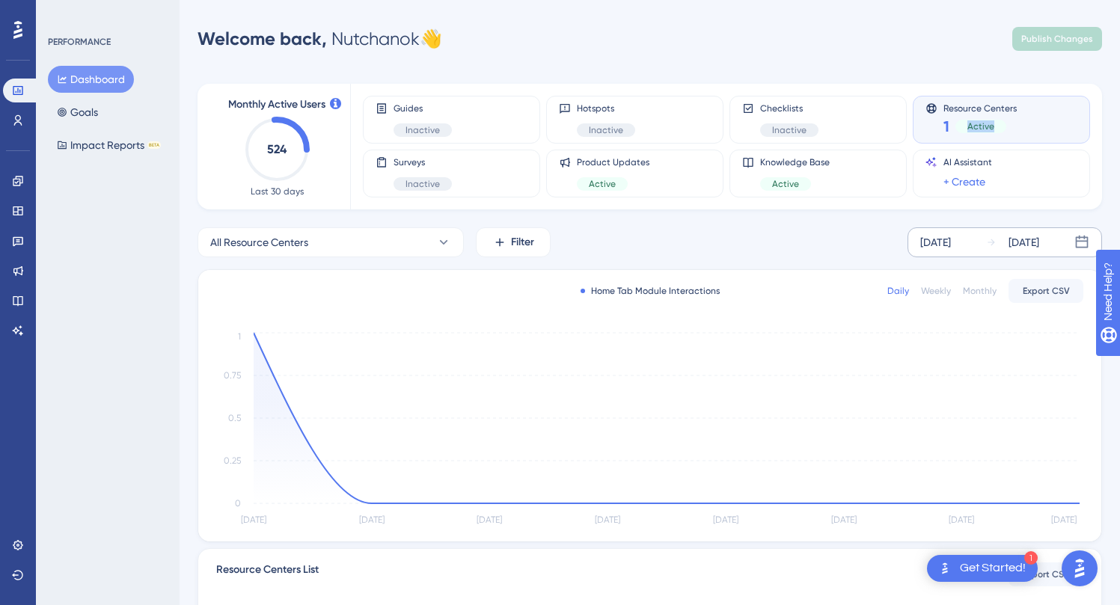
click at [802, 248] on div "[DATE]" at bounding box center [1012, 243] width 53 height 18
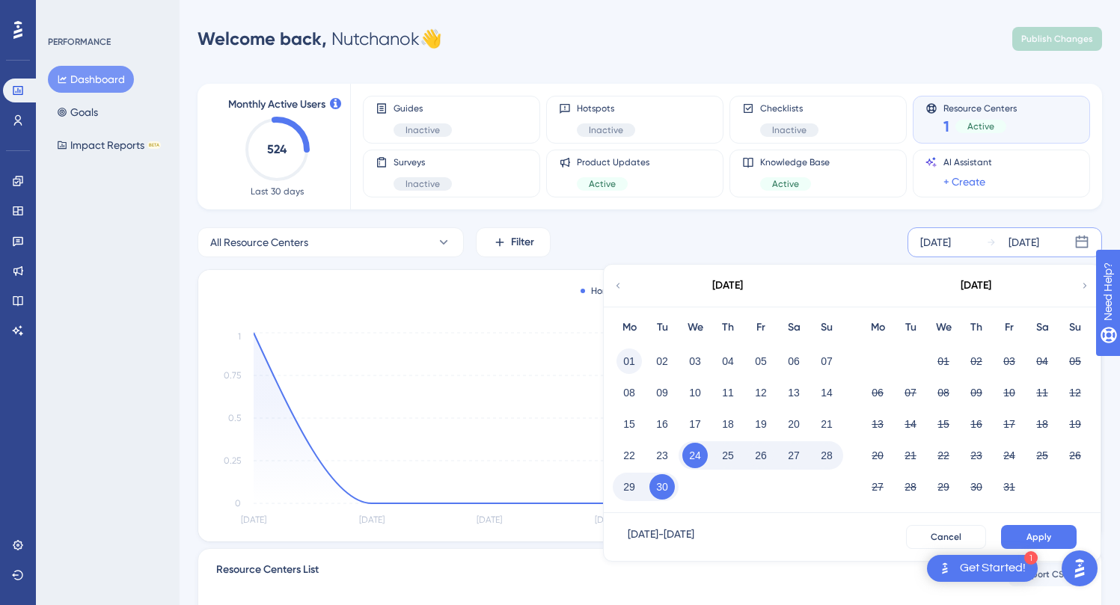
click at [627, 350] on button "01" at bounding box center [629, 361] width 25 height 25
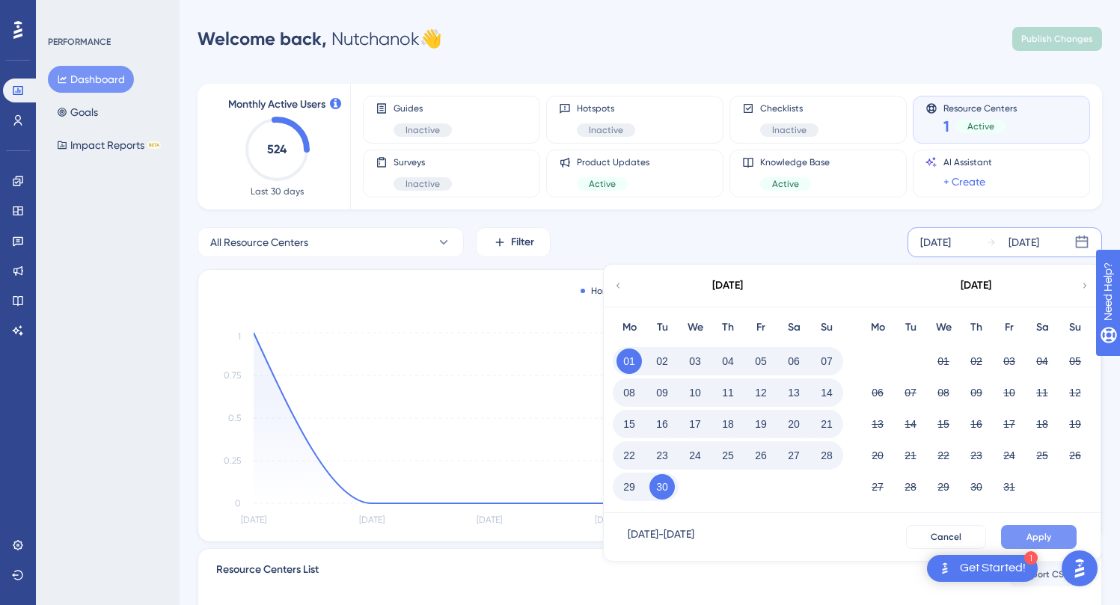
click at [802, 540] on span "Apply" at bounding box center [1039, 537] width 25 height 12
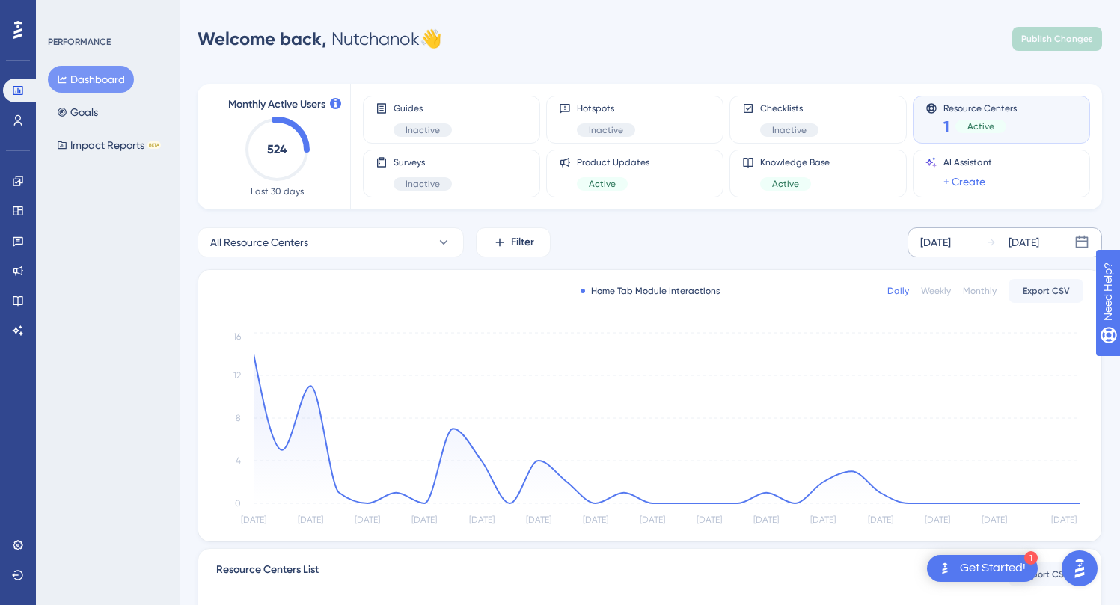
scroll to position [85, 0]
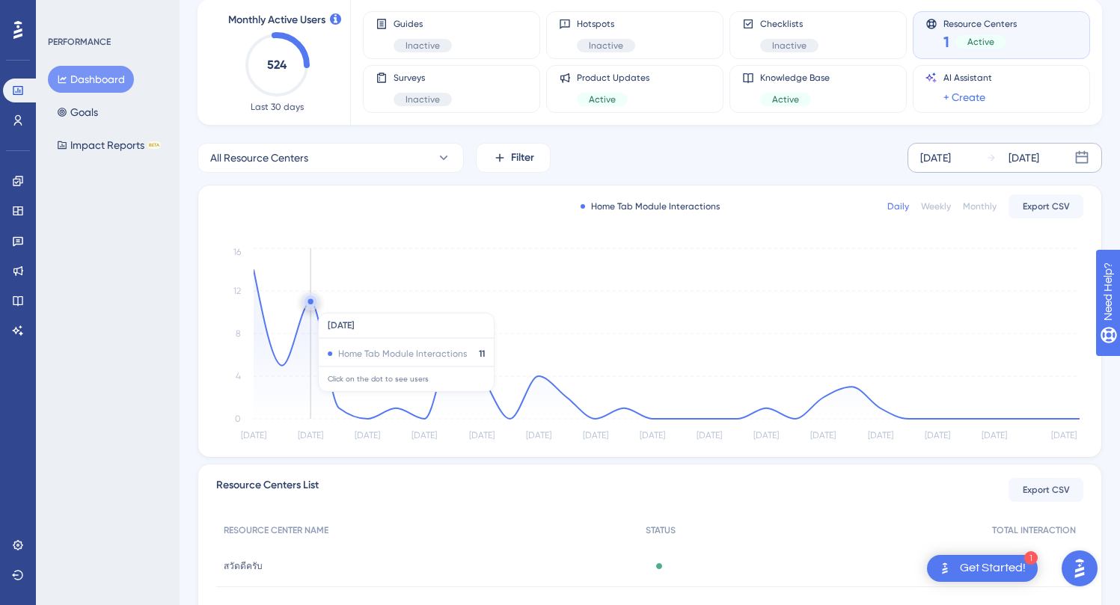
click at [313, 305] on circle at bounding box center [311, 302] width 12 height 12
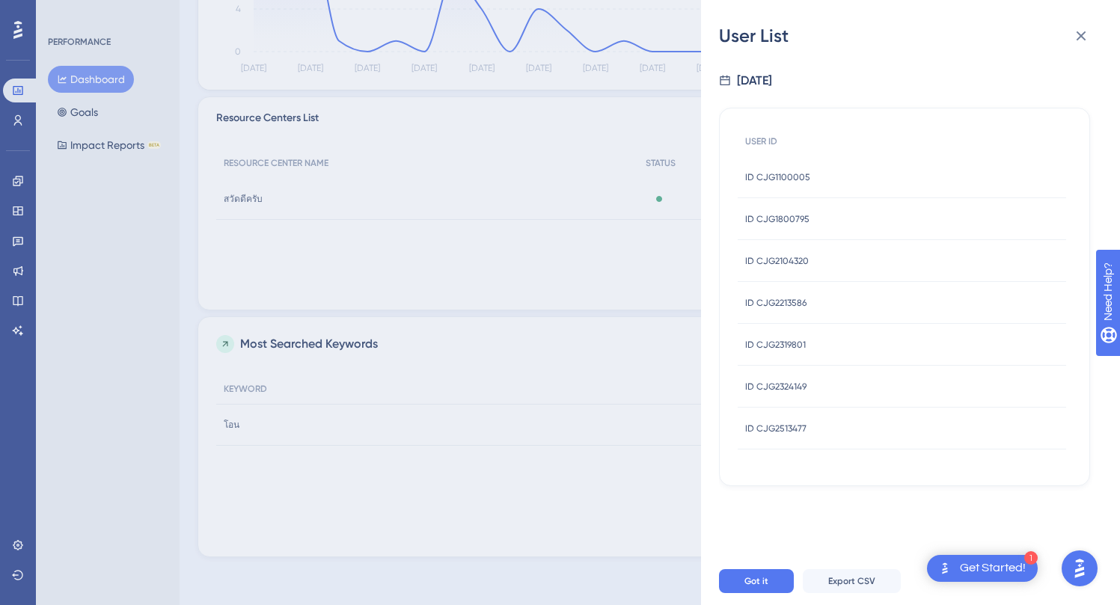
scroll to position [13, 0]
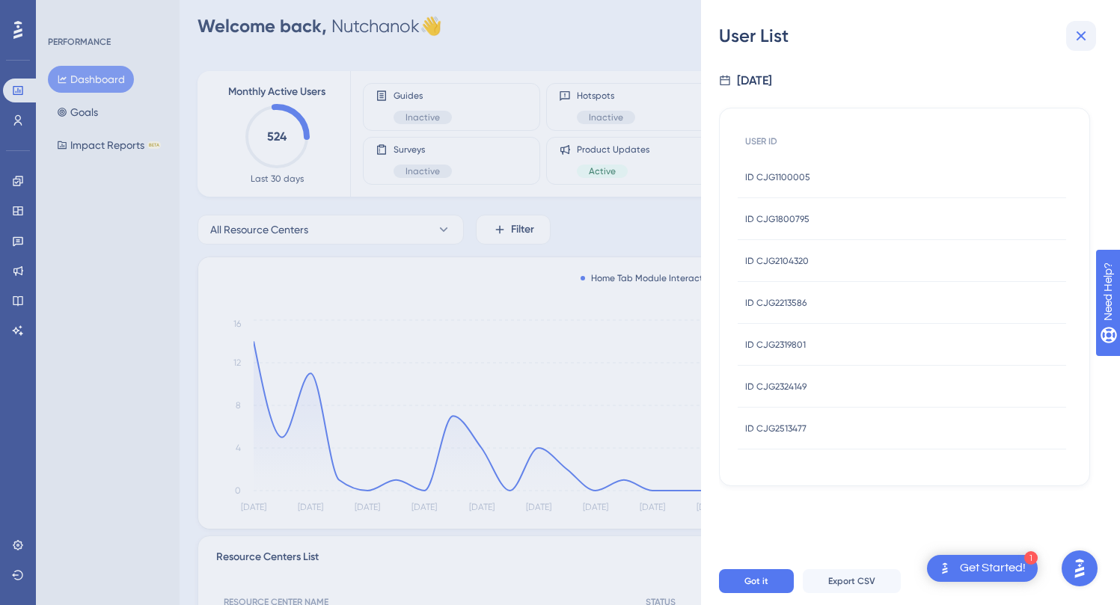
click at [802, 32] on icon at bounding box center [1082, 36] width 10 height 10
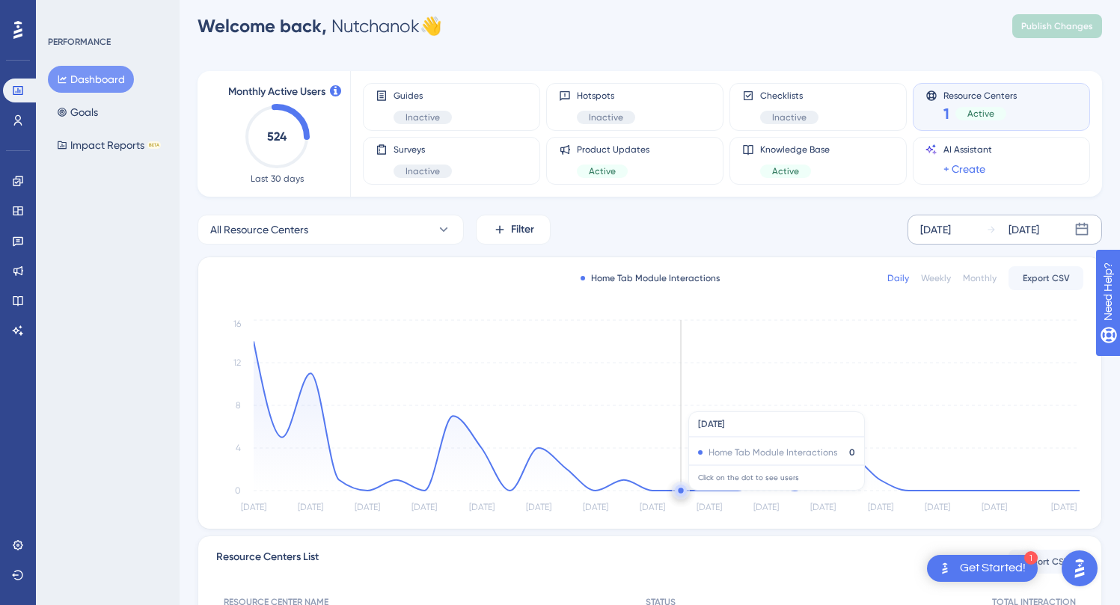
scroll to position [31, 0]
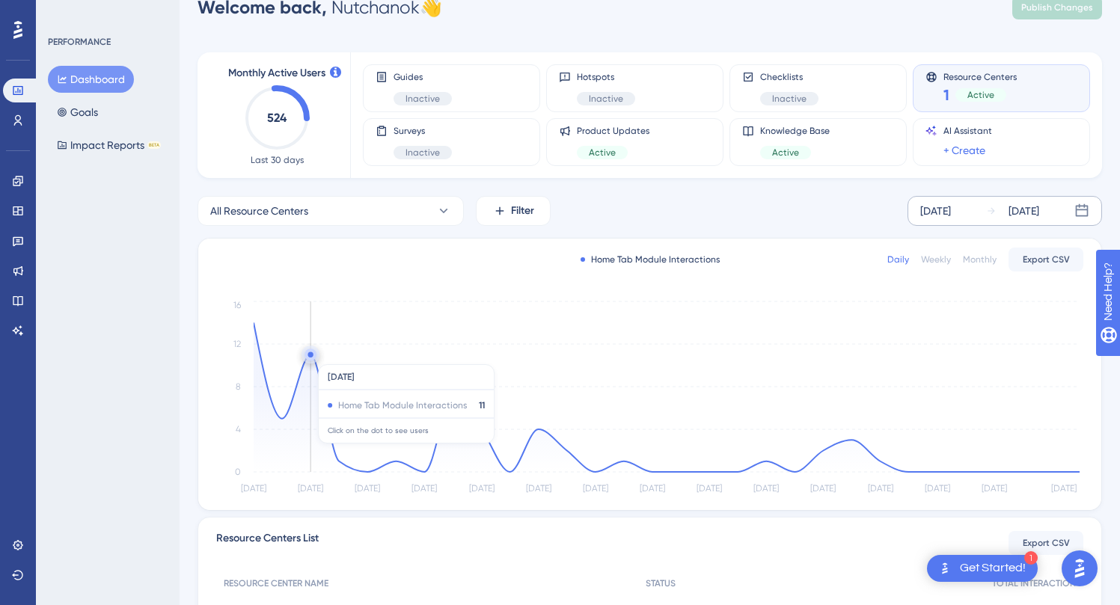
click at [308, 356] on circle at bounding box center [310, 355] width 5 height 5
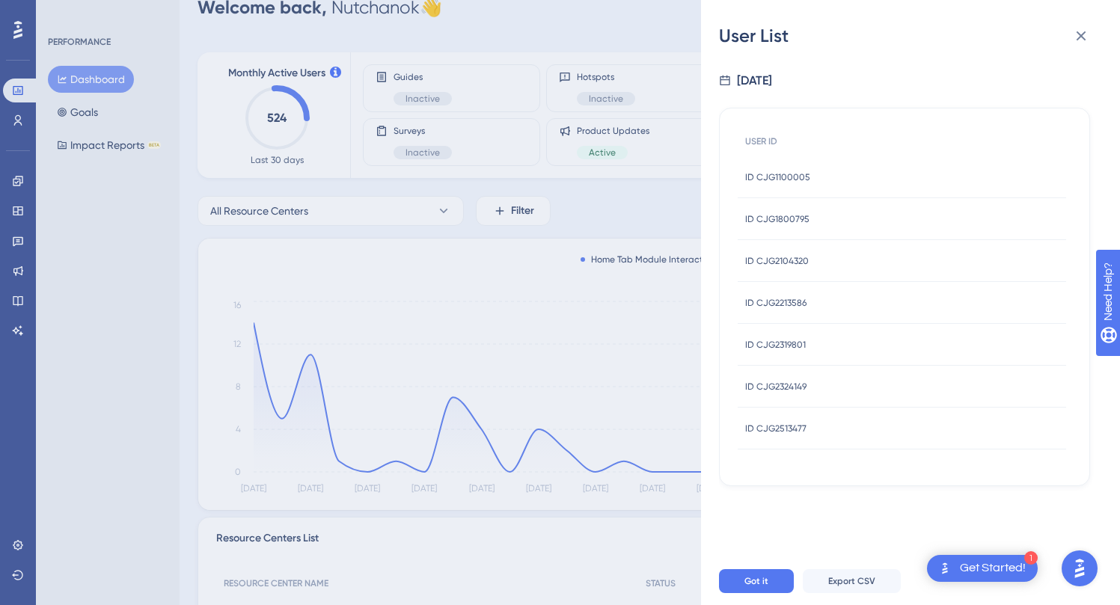
click at [787, 177] on span "ID CJG1100005" at bounding box center [777, 177] width 65 height 12
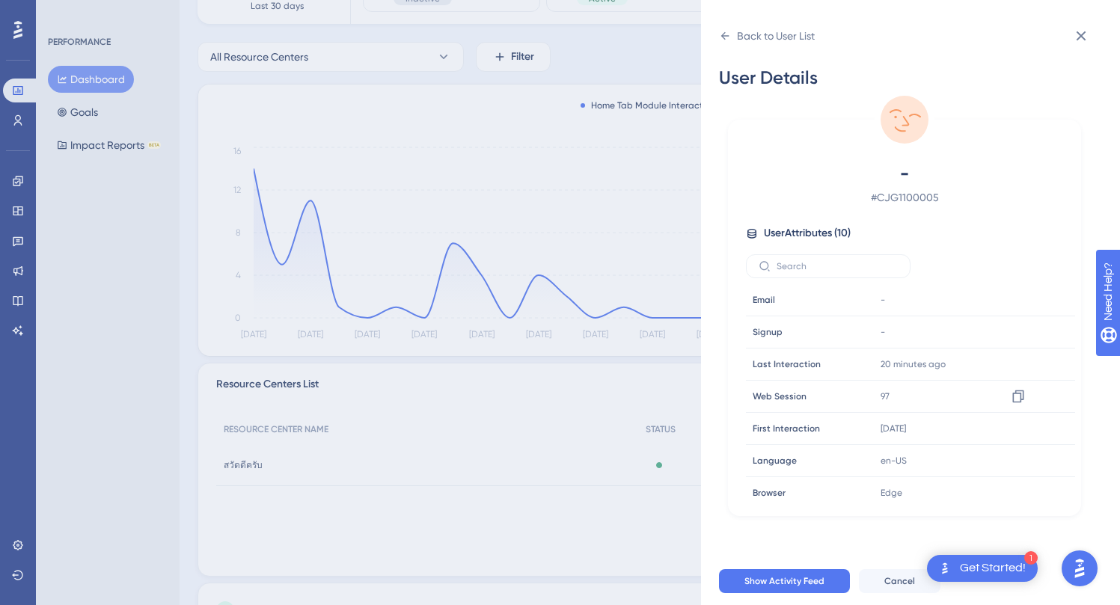
scroll to position [0, 0]
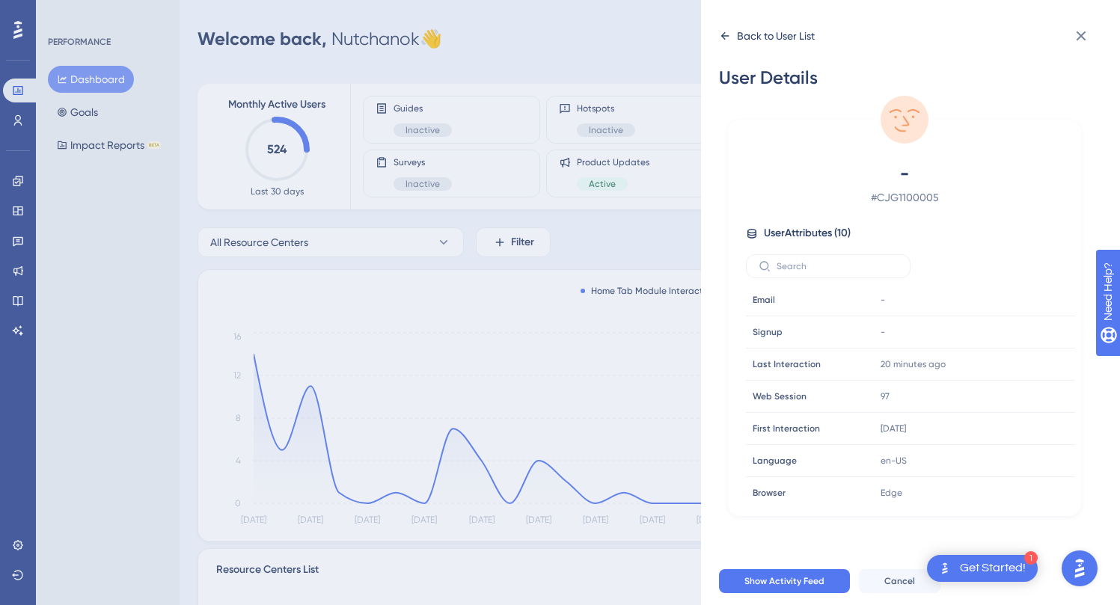
click at [723, 31] on icon at bounding box center [725, 36] width 12 height 12
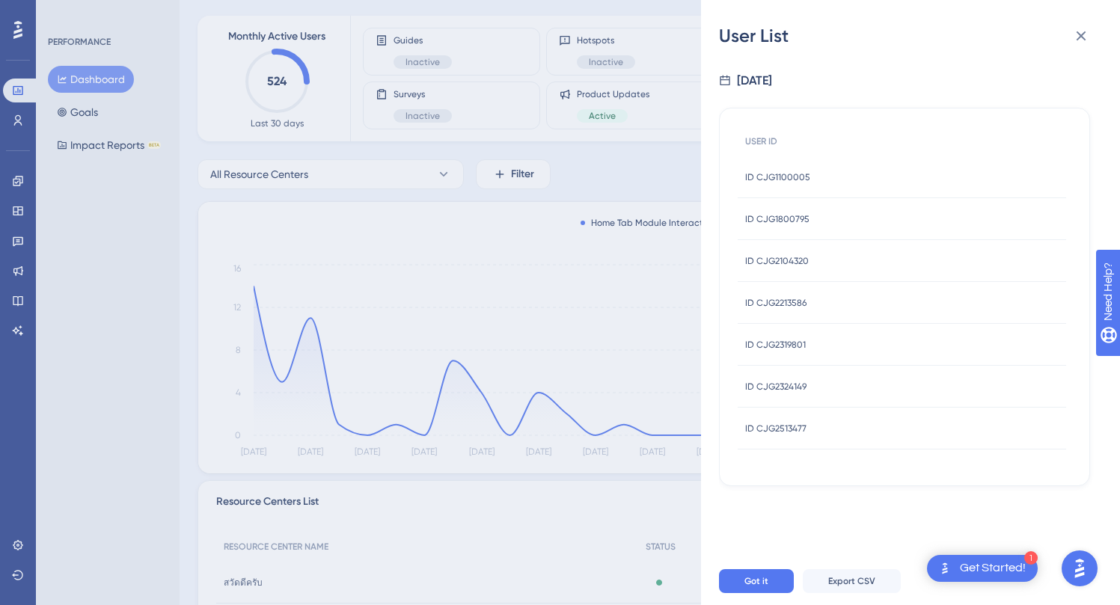
scroll to position [222, 0]
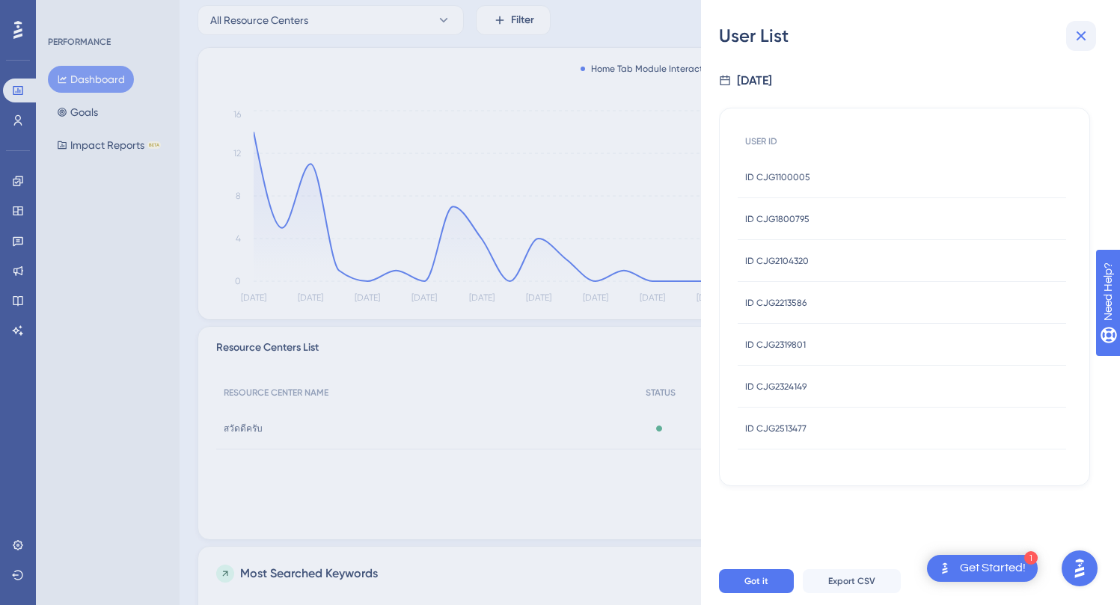
click at [802, 34] on icon at bounding box center [1082, 36] width 10 height 10
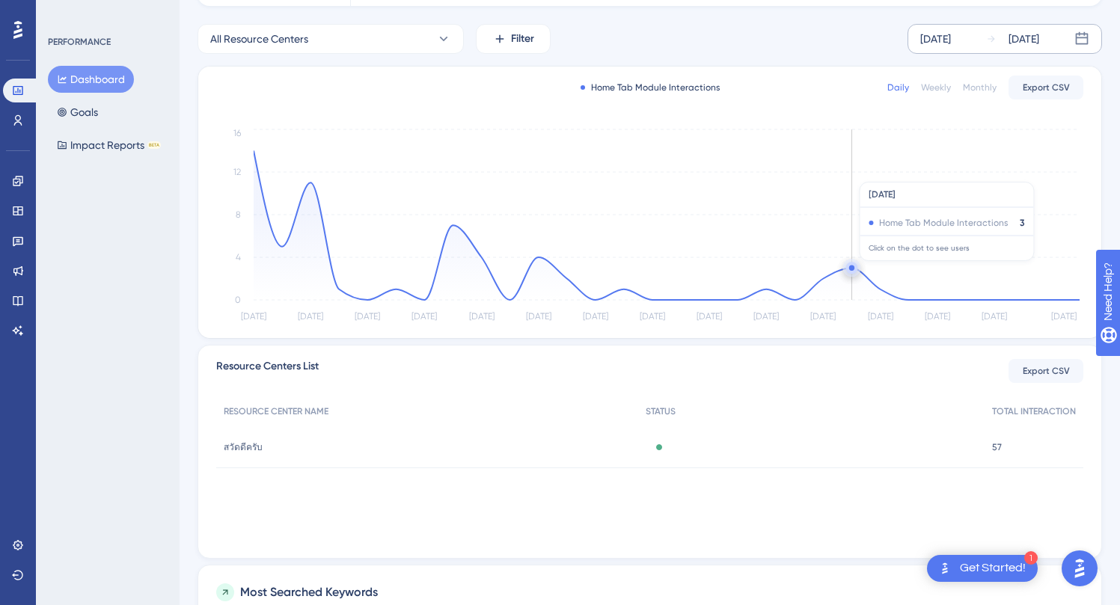
scroll to position [25, 0]
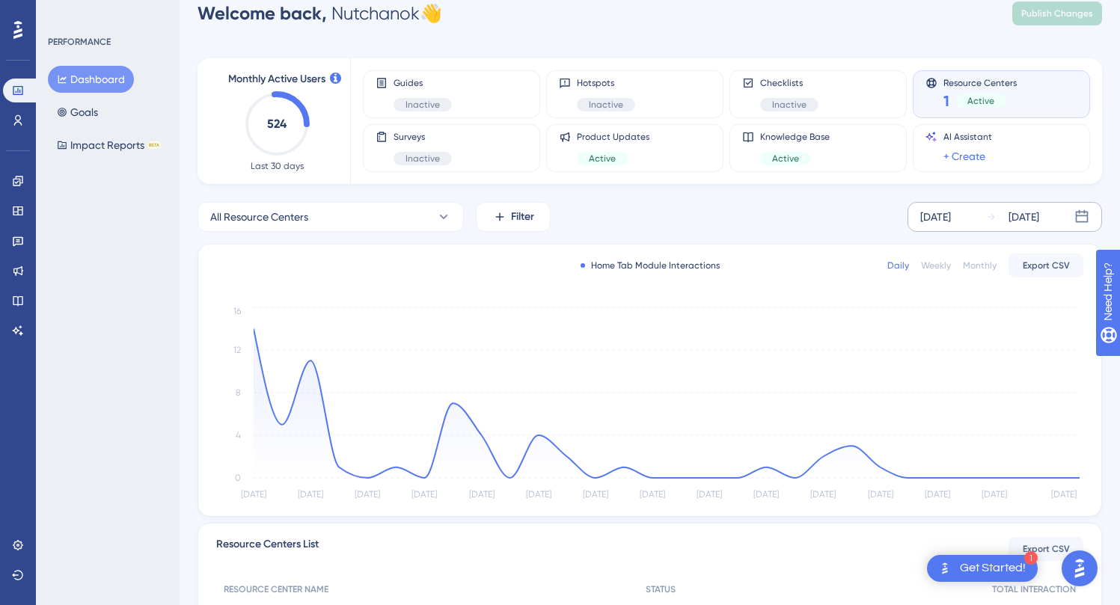
click at [802, 203] on div "[DATE] [DATE]" at bounding box center [1005, 217] width 195 height 30
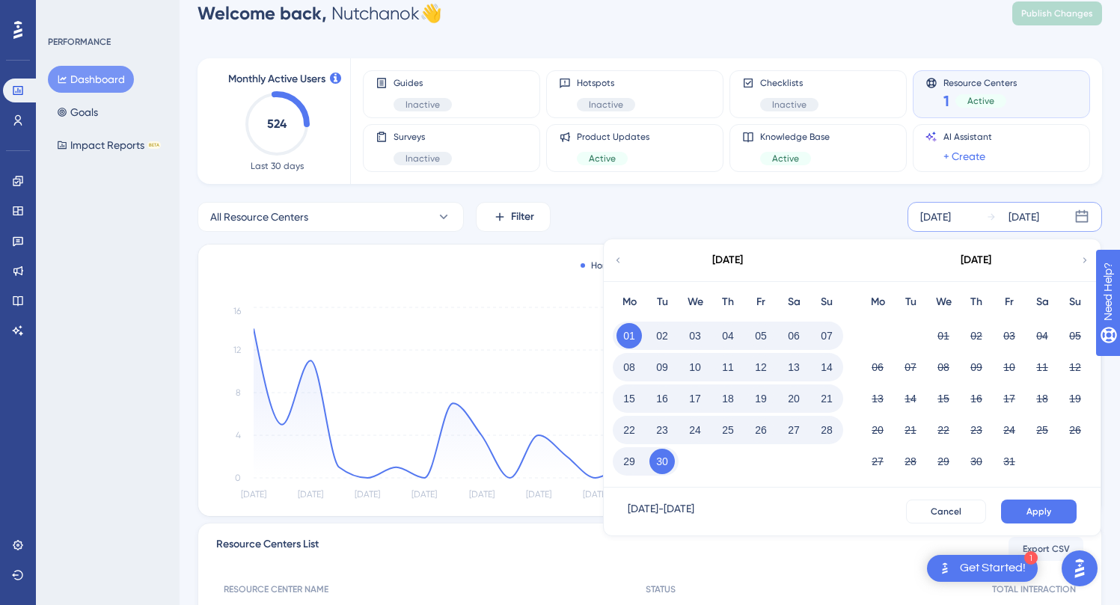
click at [614, 257] on icon at bounding box center [618, 260] width 10 height 13
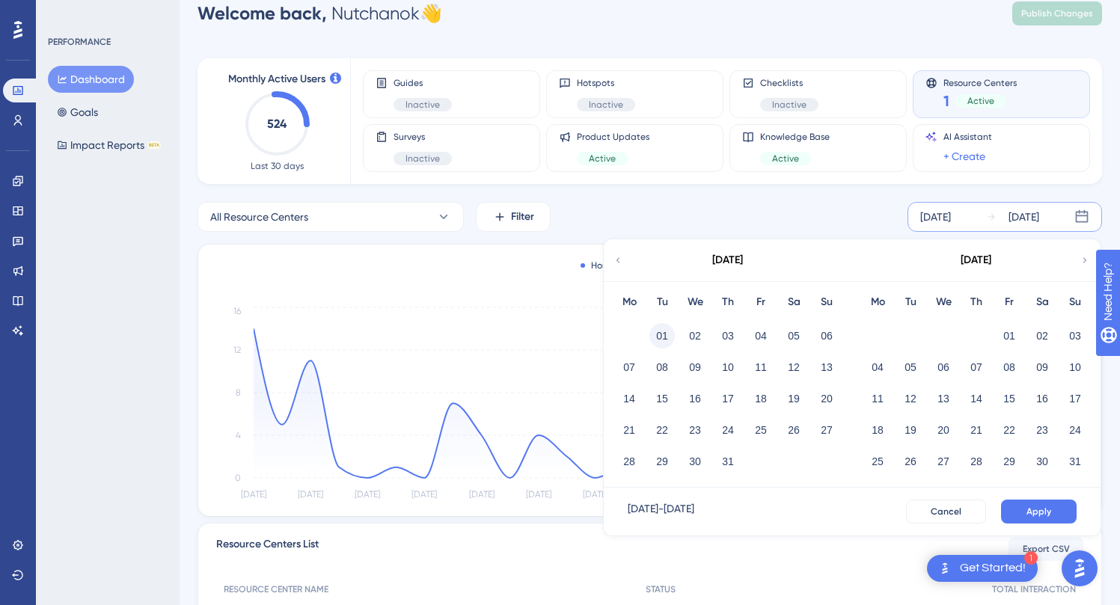
click at [662, 338] on button "01" at bounding box center [662, 335] width 25 height 25
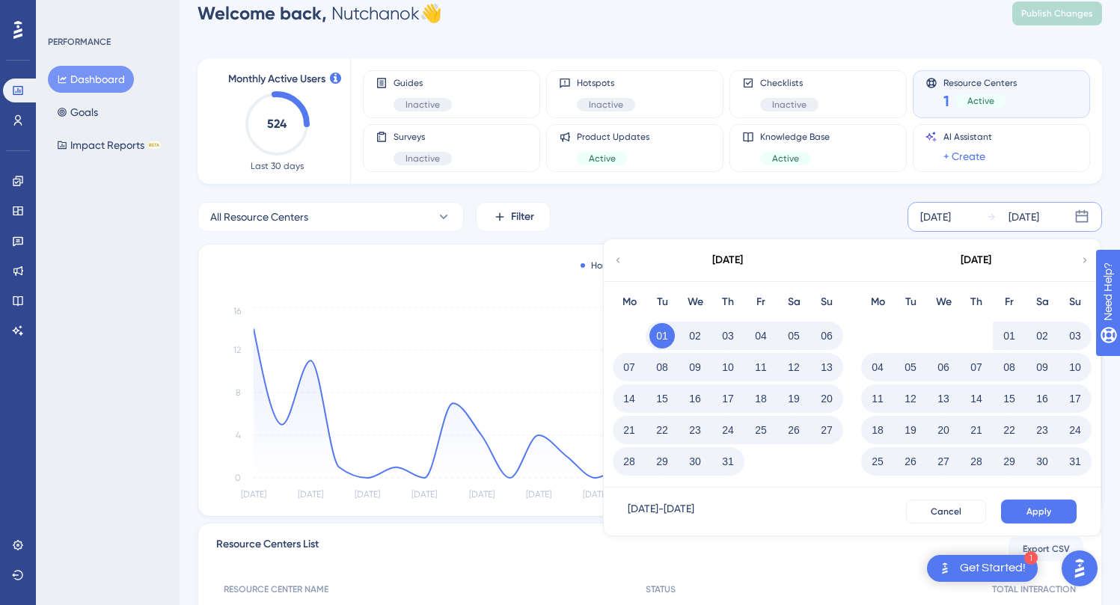
click at [802, 505] on button "Apply" at bounding box center [1039, 512] width 76 height 24
